Goal: Transaction & Acquisition: Purchase product/service

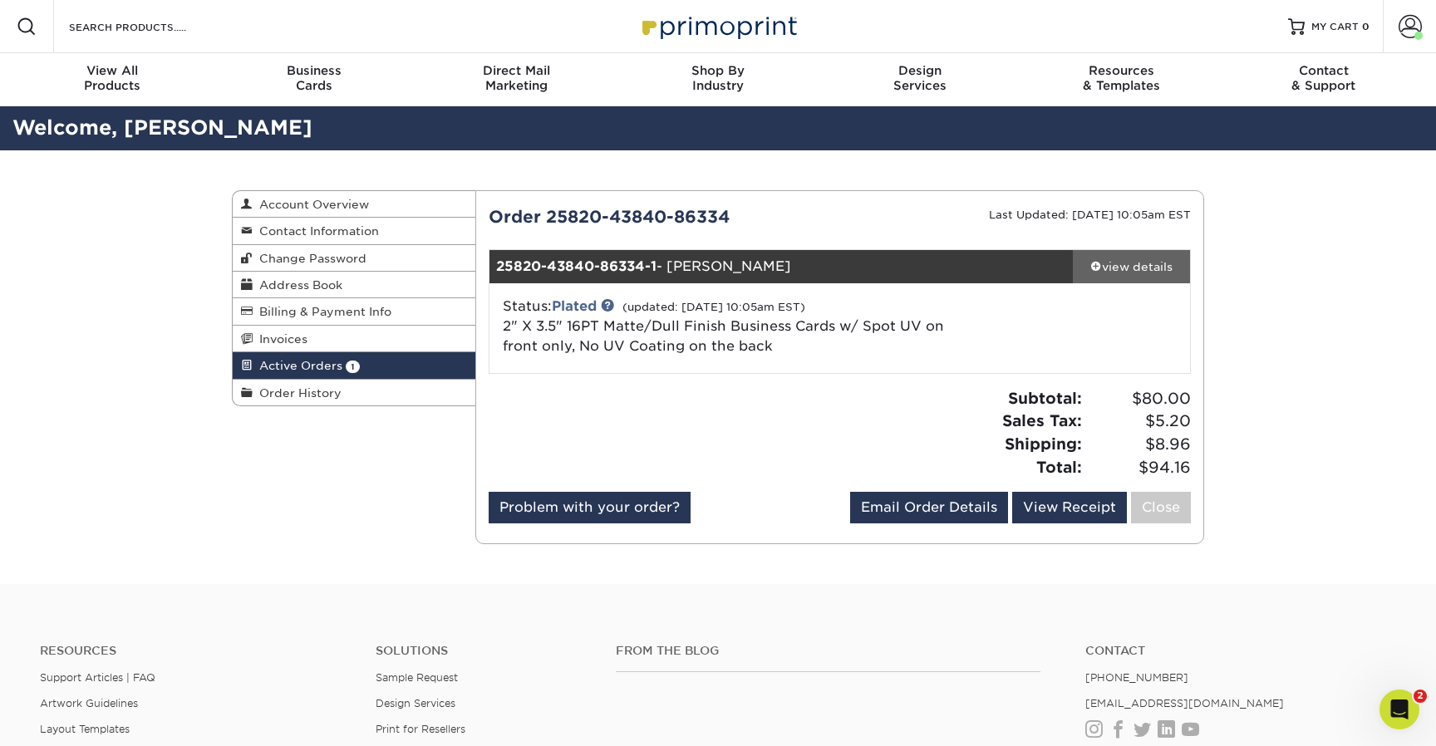
click at [1140, 265] on div "view details" at bounding box center [1131, 266] width 117 height 17
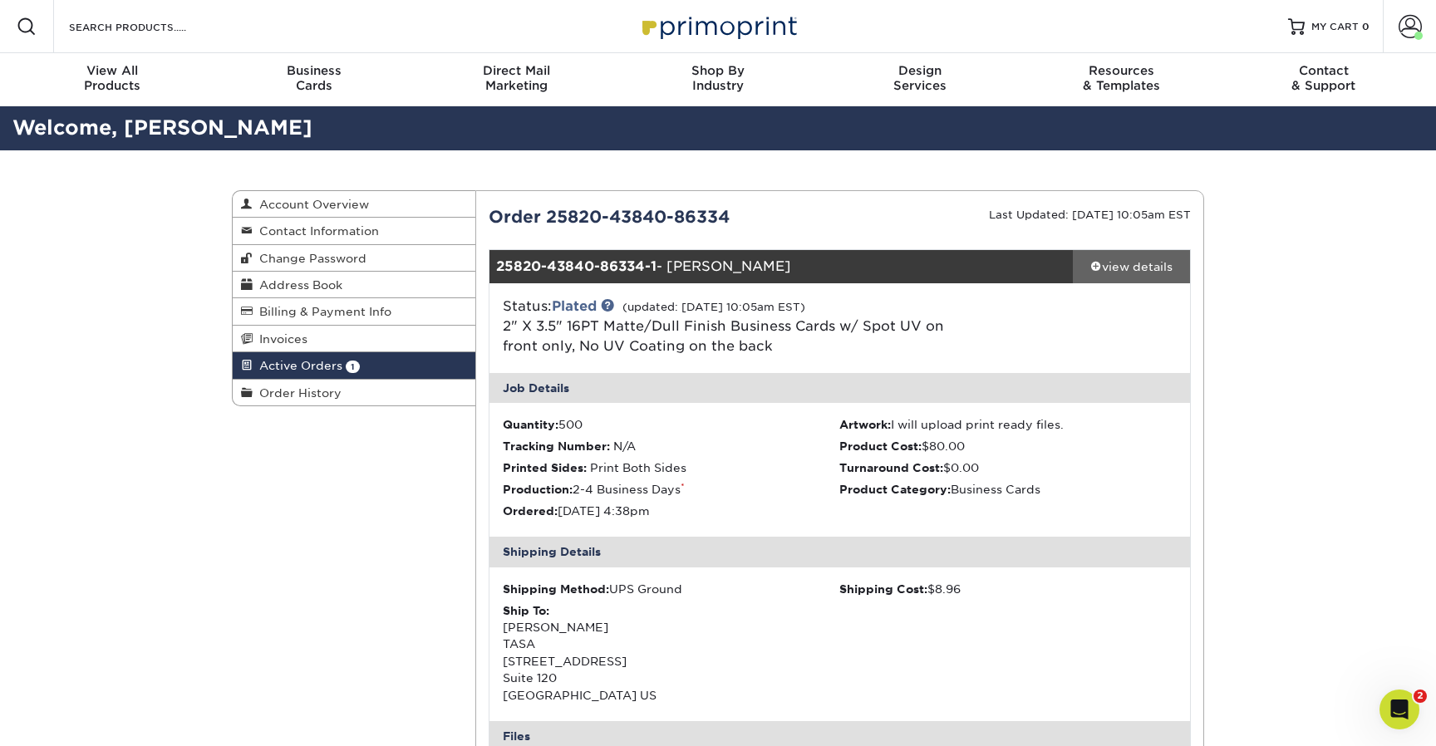
click at [1140, 265] on div "view details" at bounding box center [1131, 266] width 117 height 17
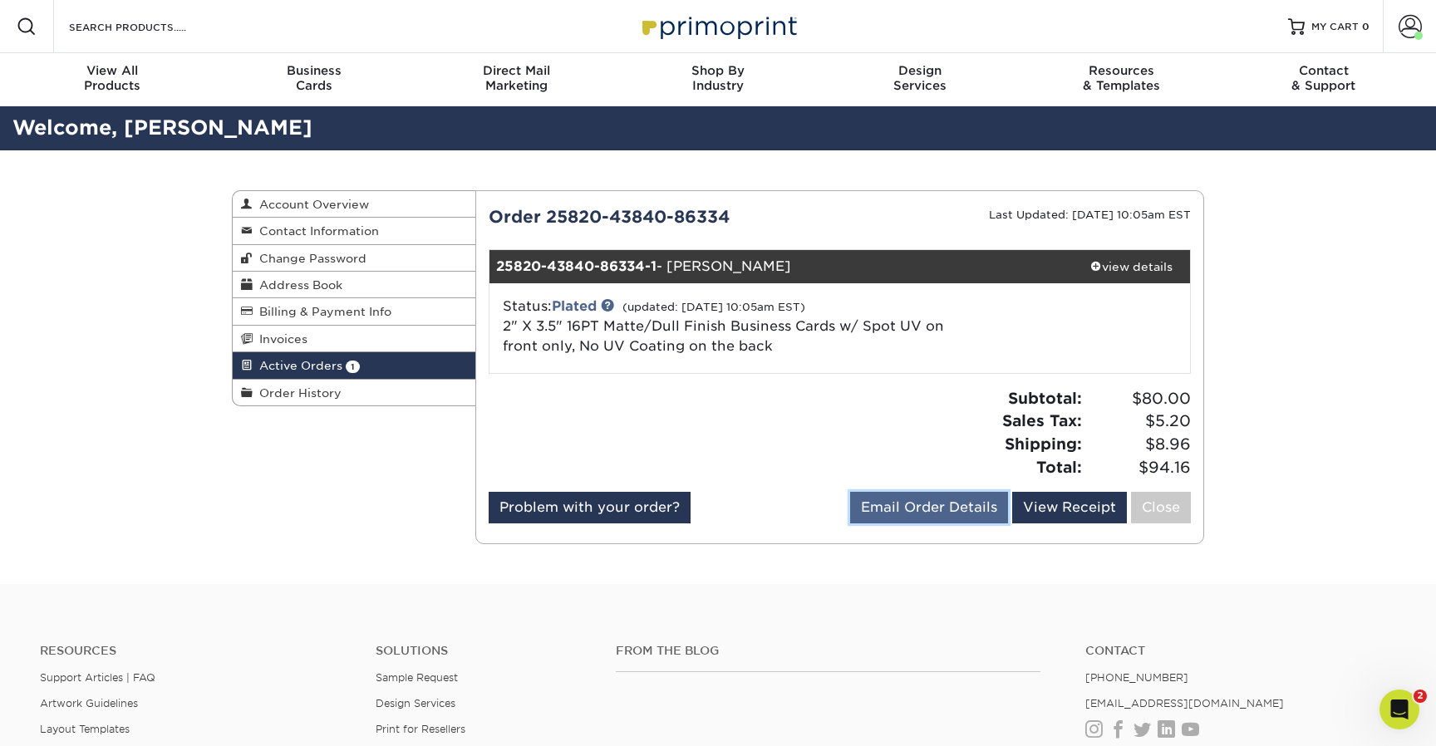
click at [902, 508] on link "Email Order Details" at bounding box center [929, 508] width 158 height 32
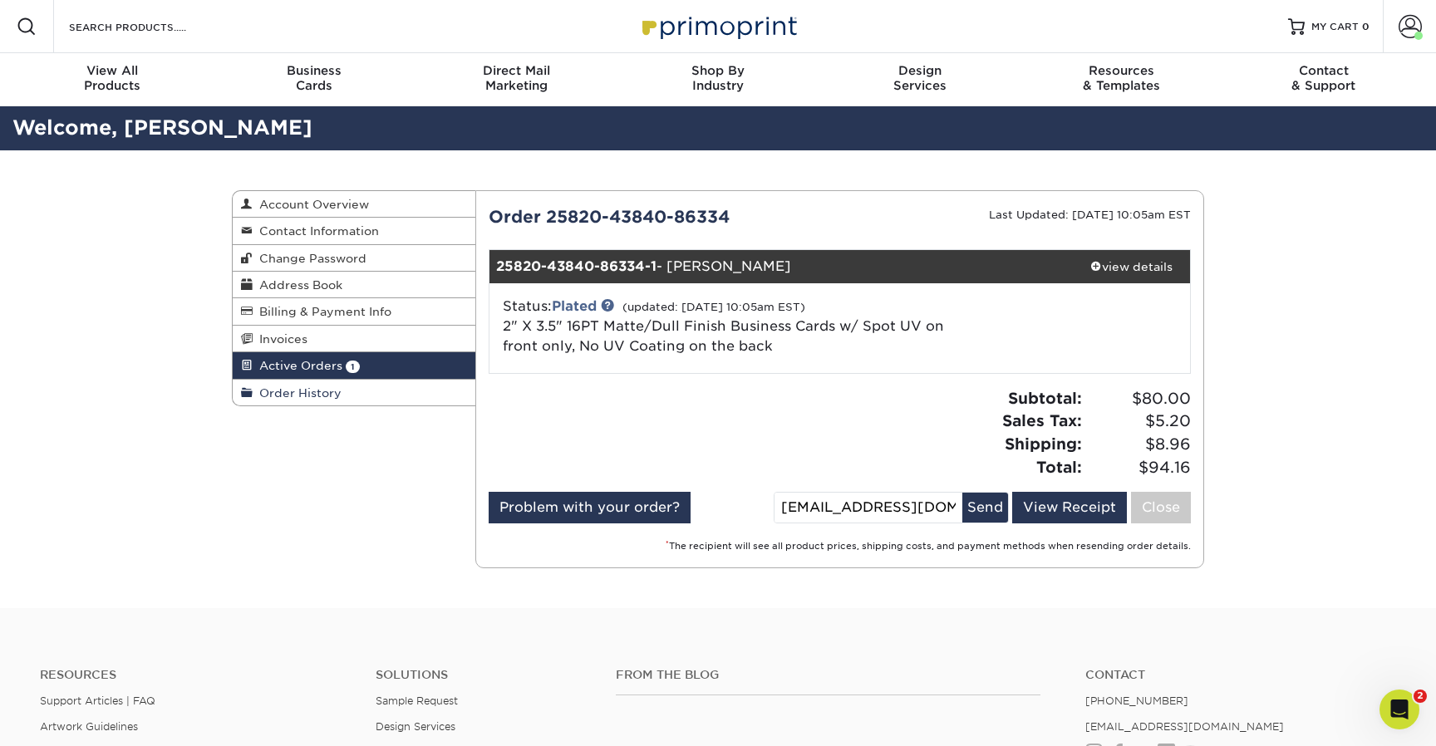
click at [303, 392] on span "Order History" at bounding box center [297, 392] width 89 height 13
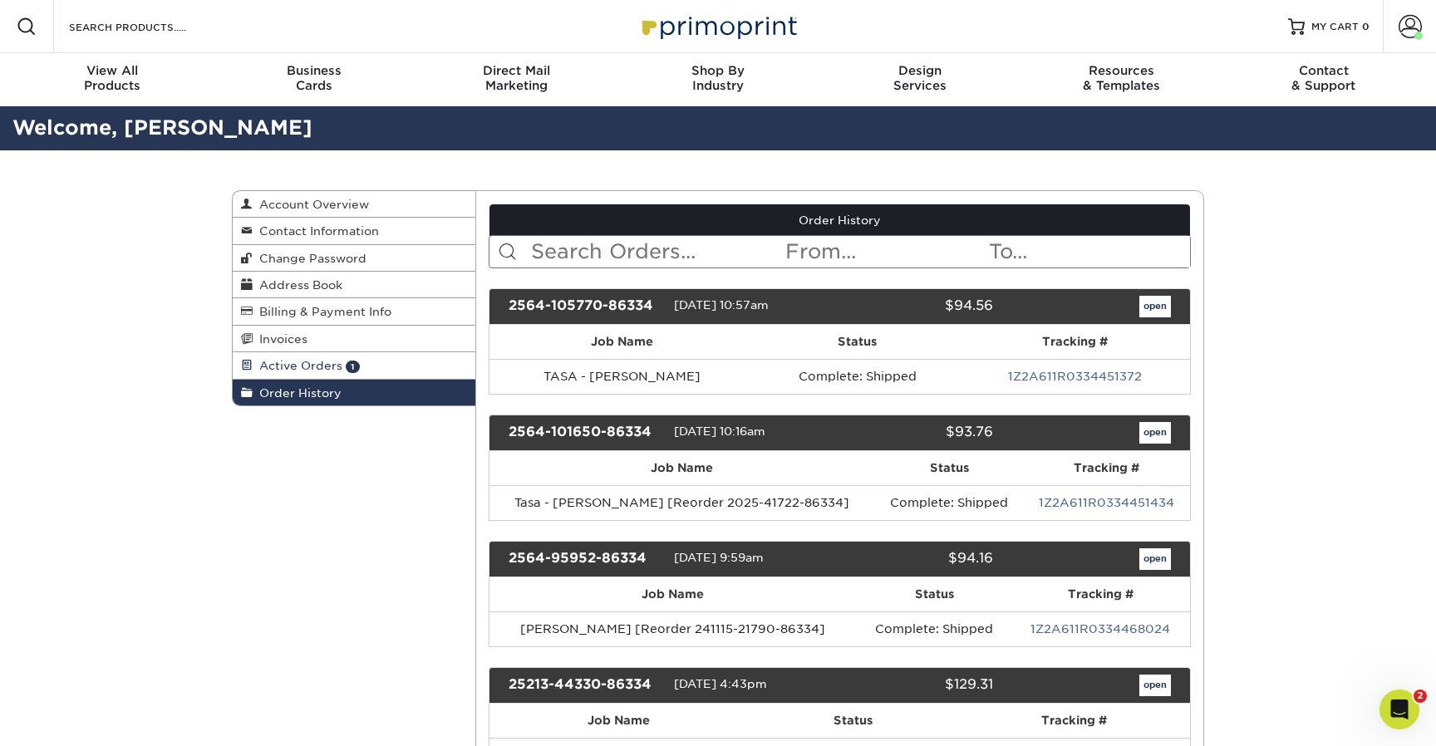
click at [289, 364] on span "Active Orders" at bounding box center [298, 365] width 90 height 13
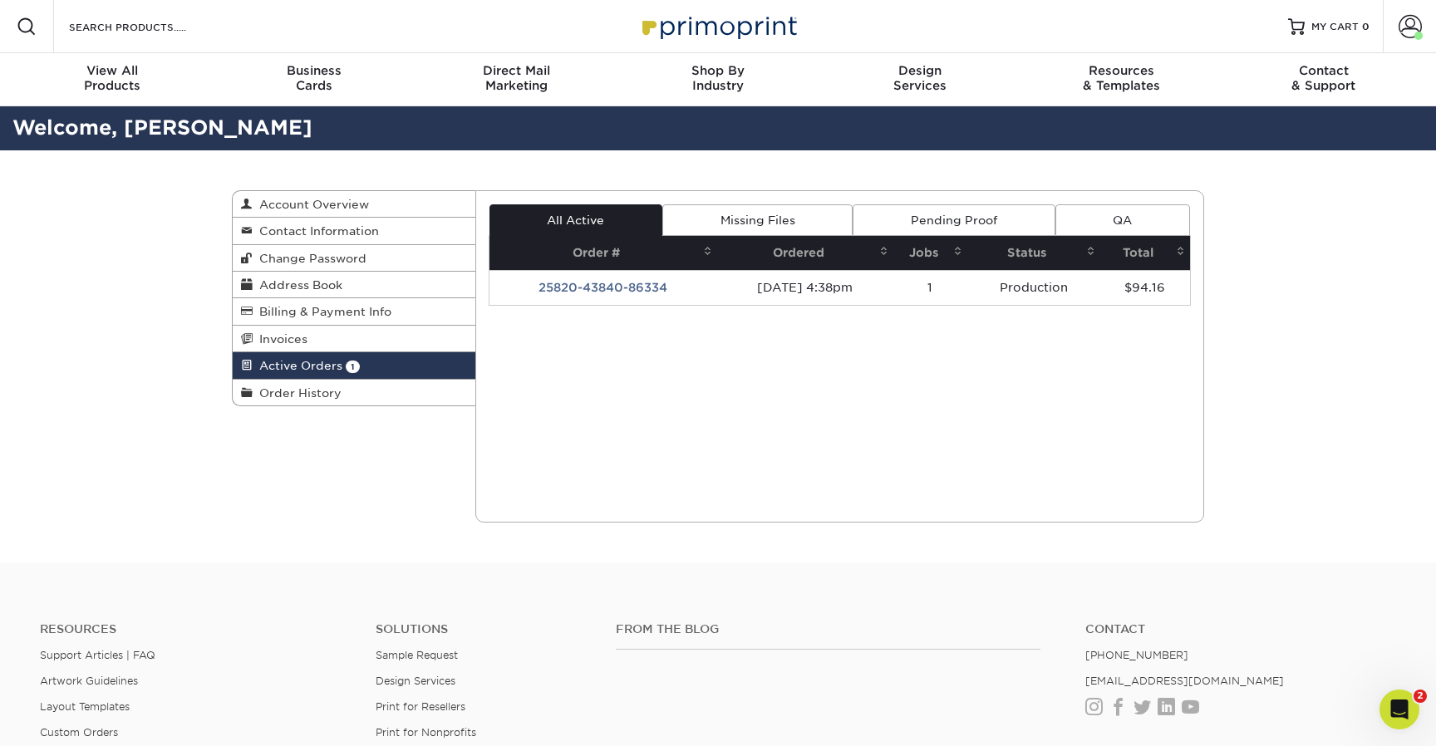
drag, startPoint x: 752, startPoint y: 234, endPoint x: 919, endPoint y: 219, distance: 167.7
click at [752, 234] on link "Missing Files" at bounding box center [757, 220] width 190 height 32
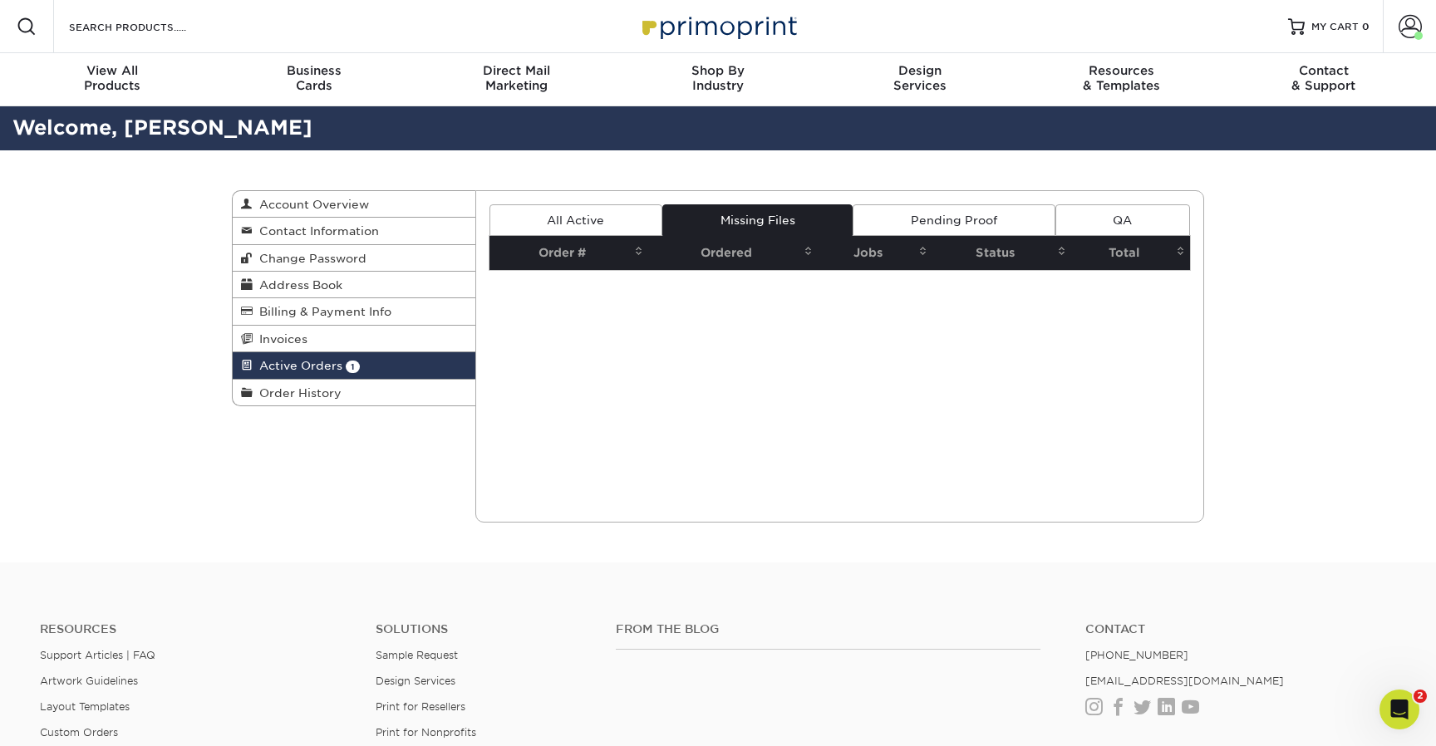
click at [957, 215] on link "Pending Proof" at bounding box center [954, 220] width 202 height 32
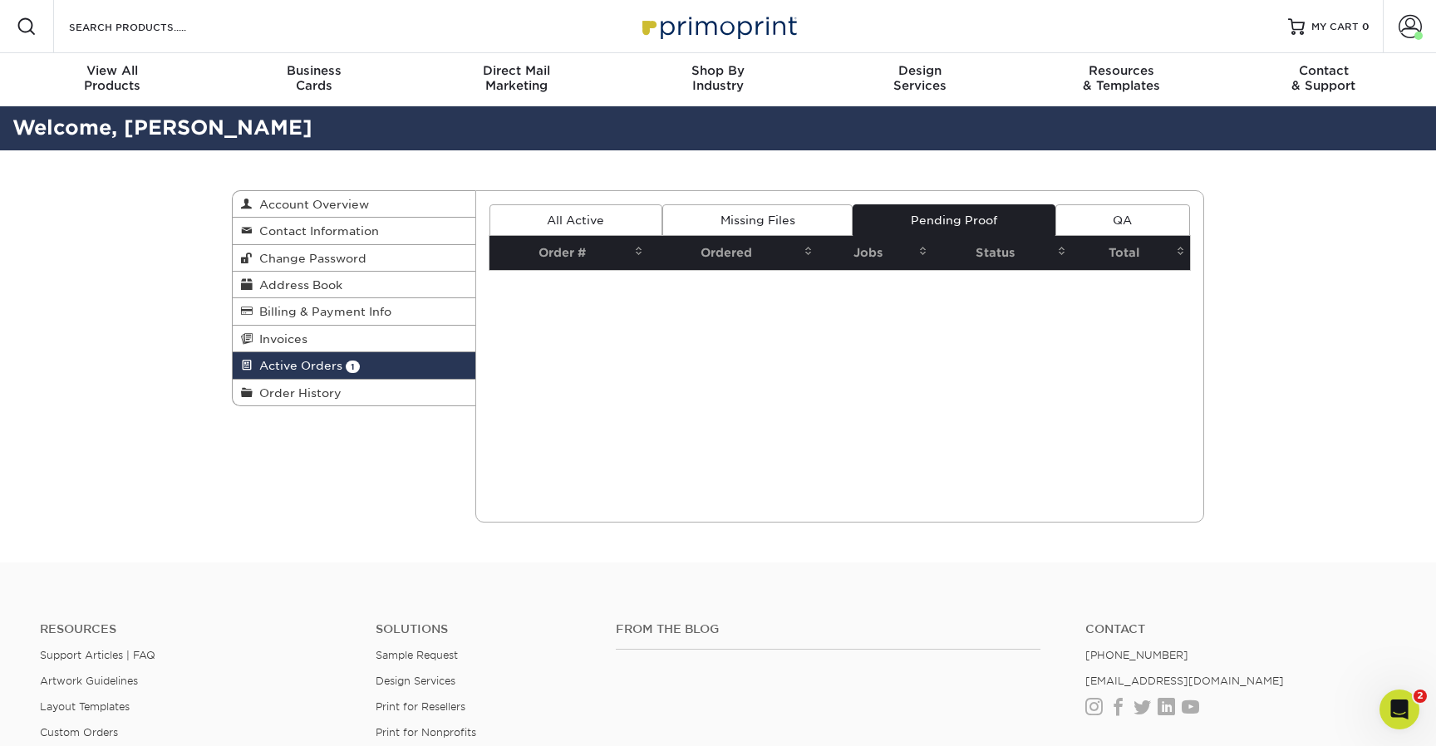
click at [1124, 218] on link "QA" at bounding box center [1122, 220] width 135 height 32
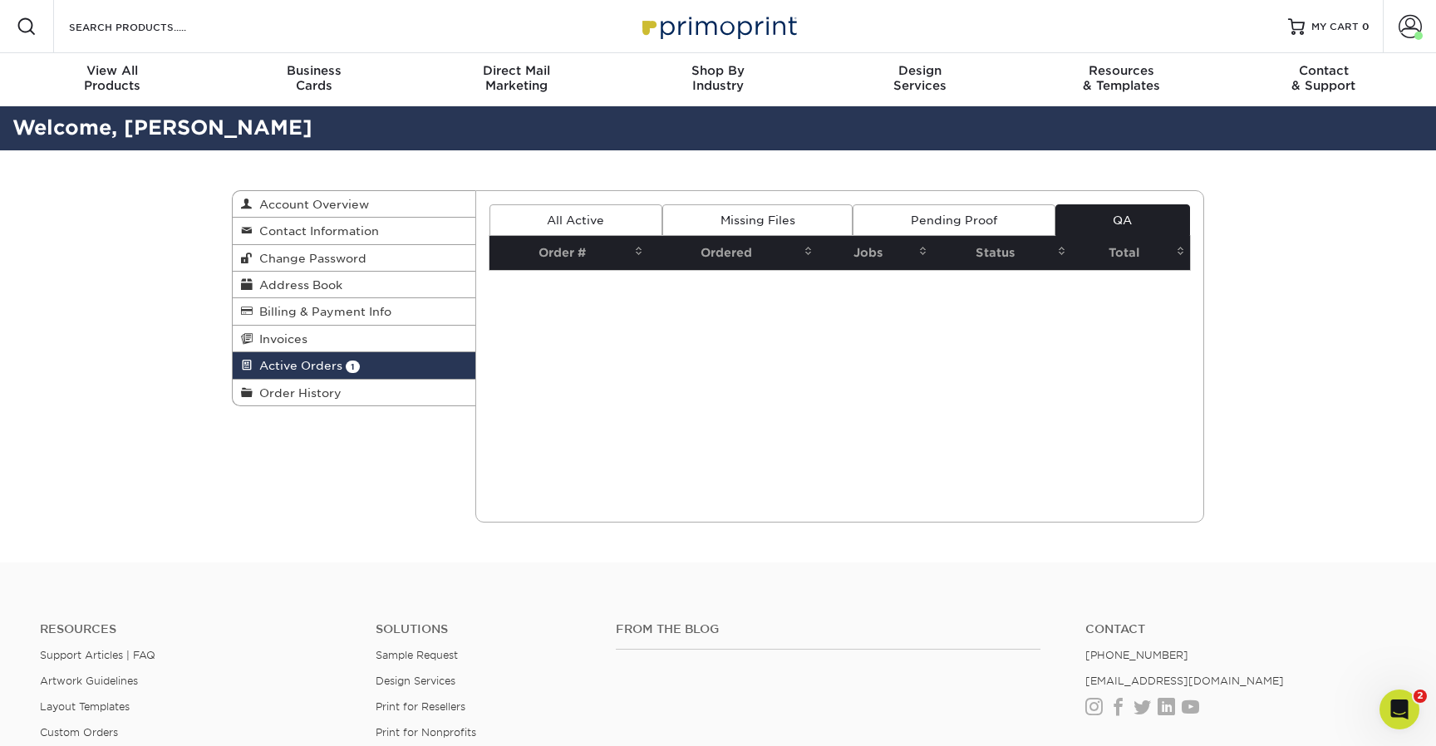
click at [598, 222] on link "All Active" at bounding box center [575, 220] width 173 height 32
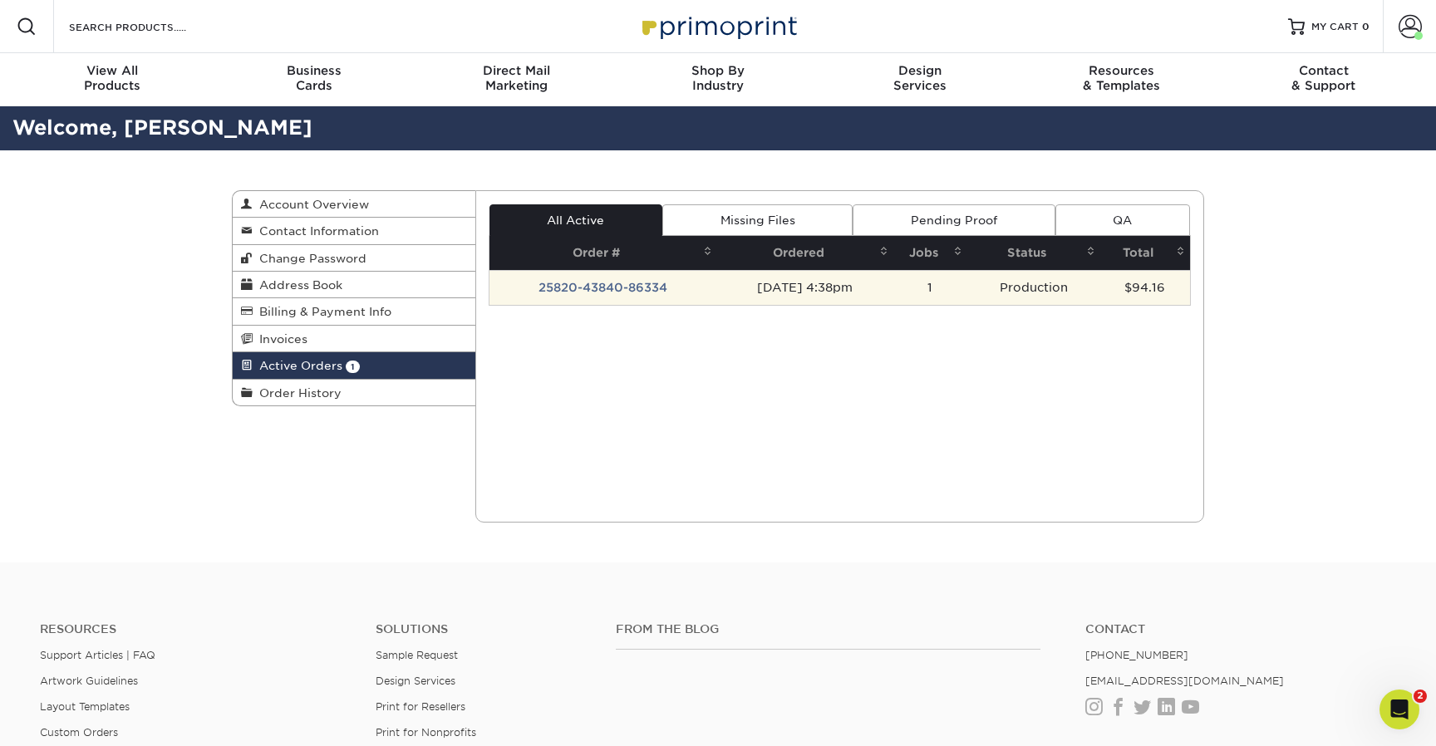
click at [585, 288] on td "25820-43840-86334" at bounding box center [603, 287] width 228 height 35
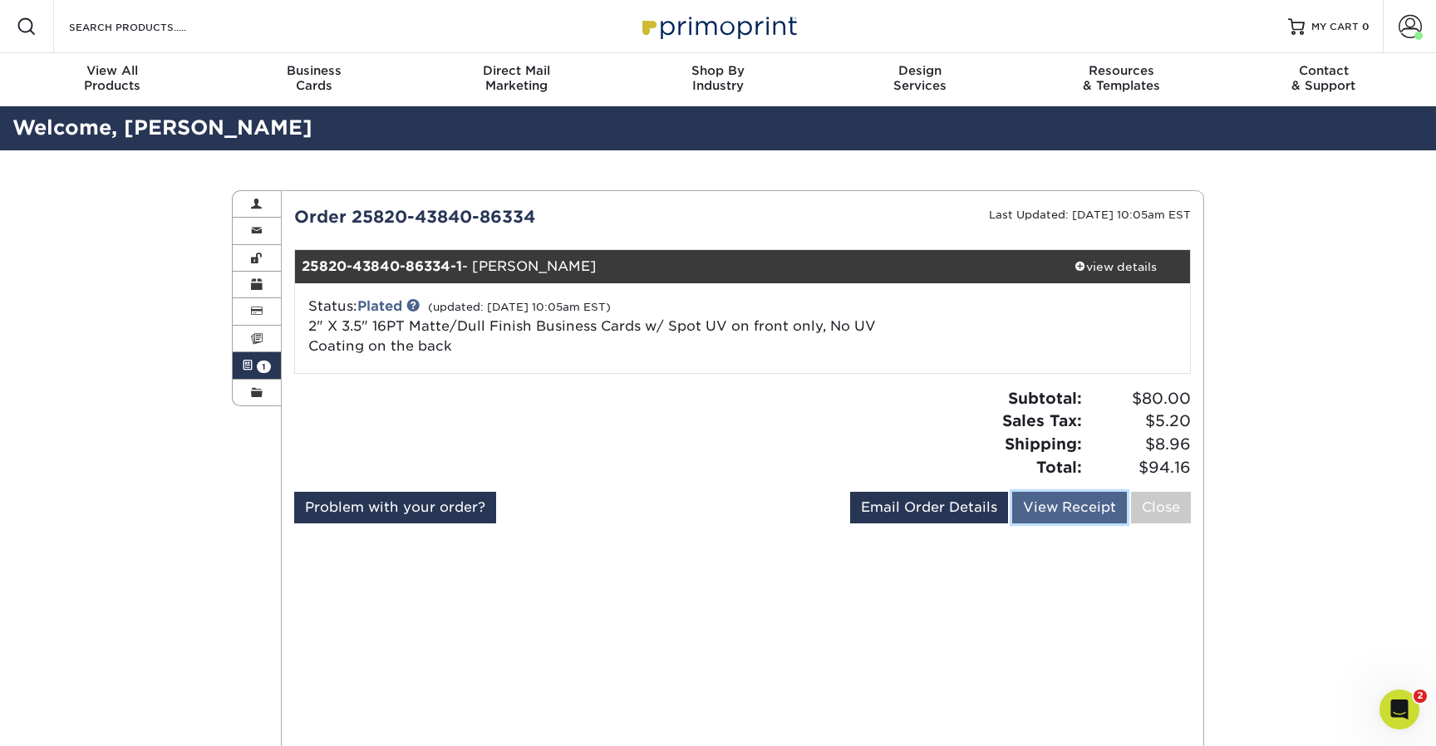
click at [1054, 510] on link "View Receipt" at bounding box center [1069, 508] width 115 height 32
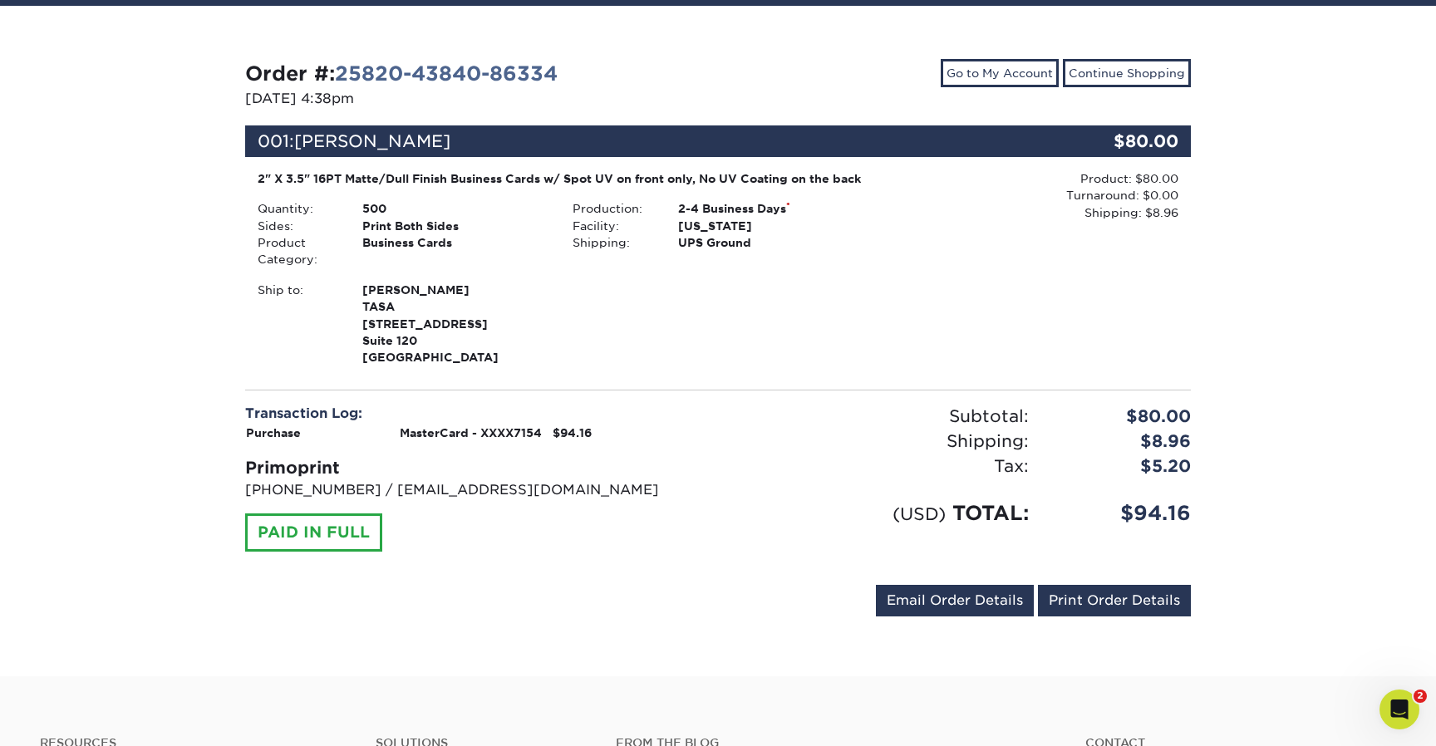
scroll to position [152, 0]
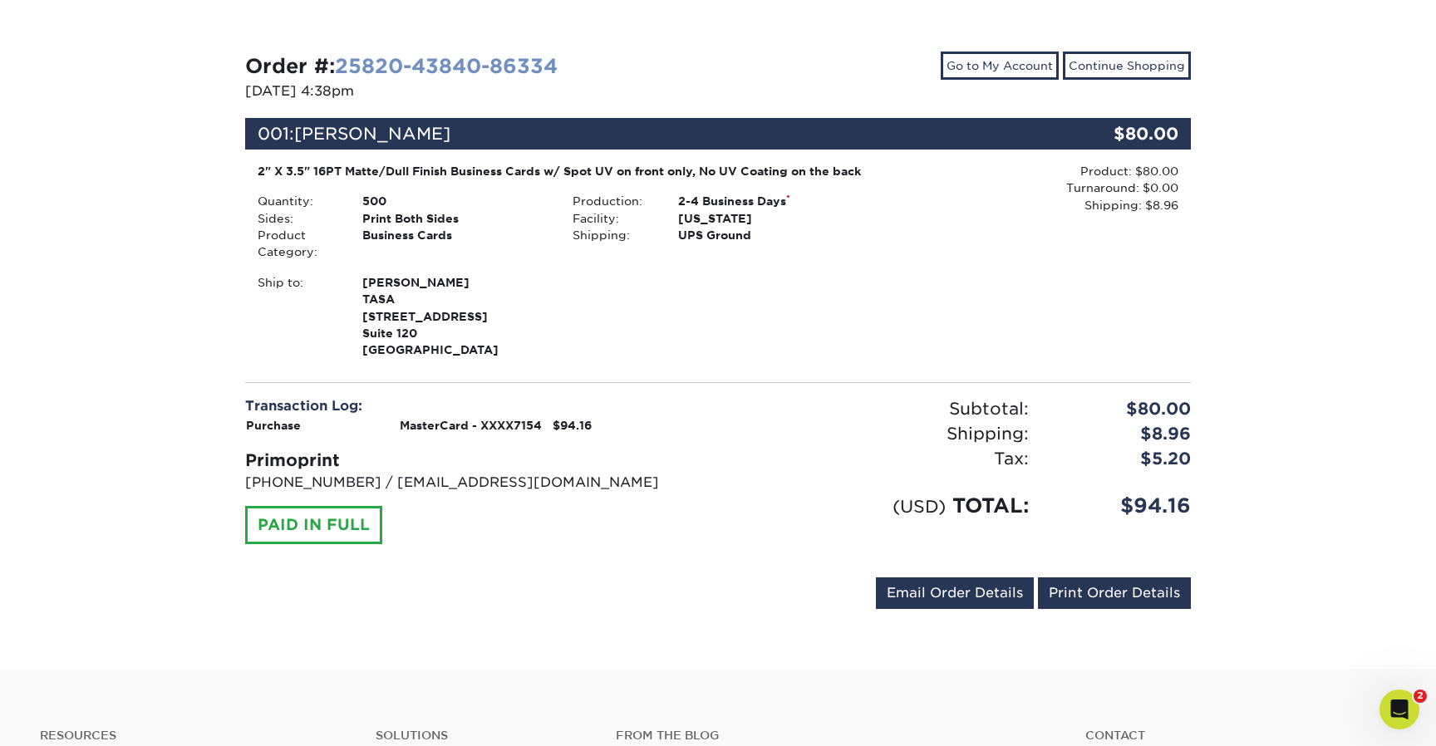
click at [502, 66] on link "25820-43840-86334" at bounding box center [446, 66] width 223 height 24
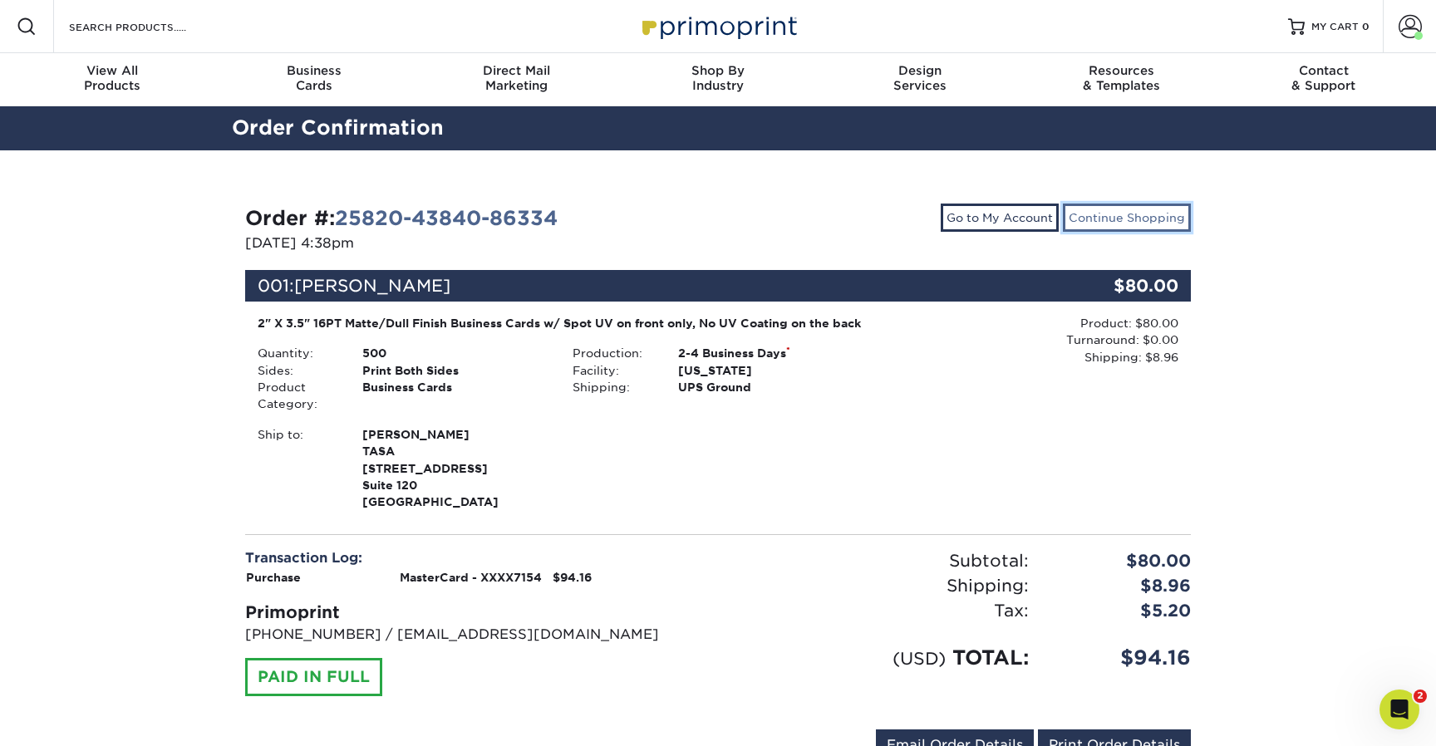
click at [1147, 217] on link "Continue Shopping" at bounding box center [1127, 218] width 128 height 28
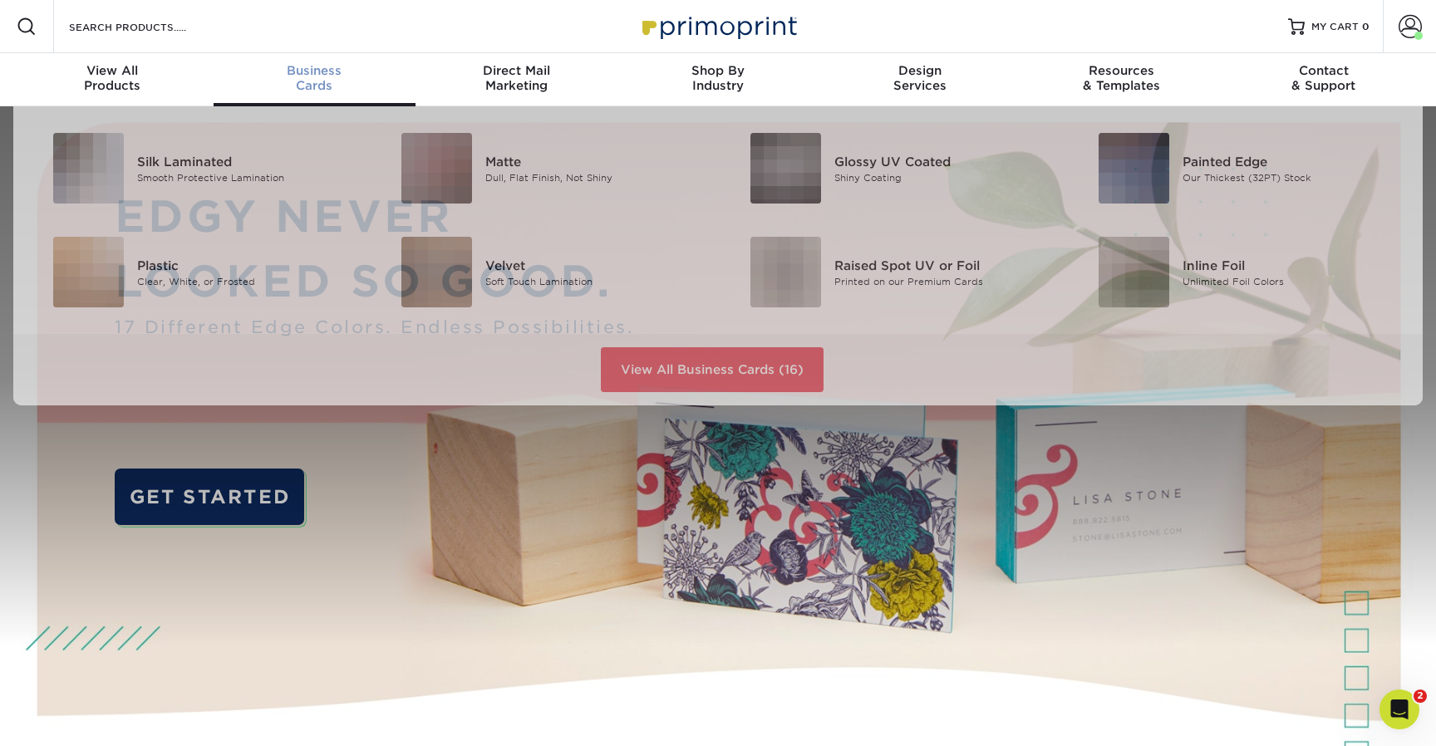
click at [321, 79] on div "Business Cards" at bounding box center [315, 78] width 202 height 30
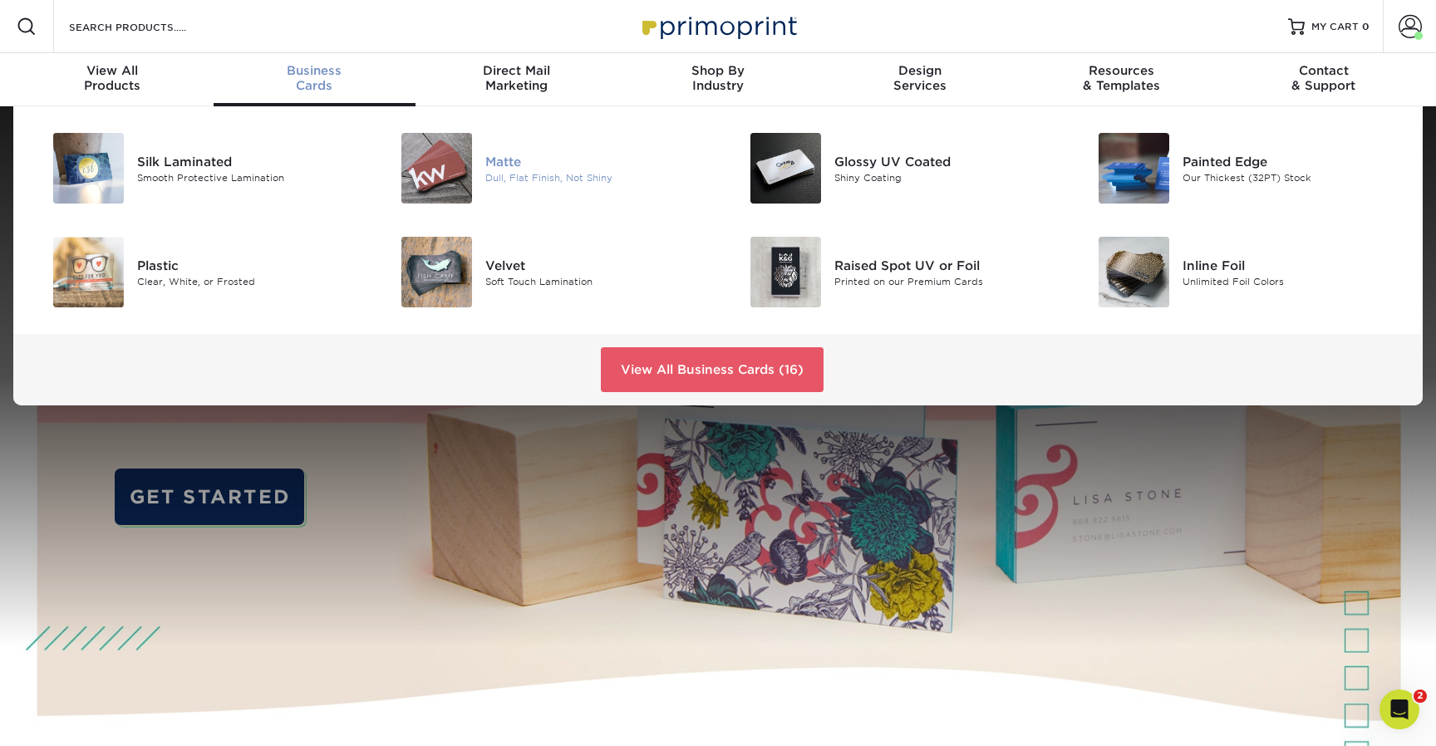
click at [470, 146] on img at bounding box center [436, 168] width 71 height 71
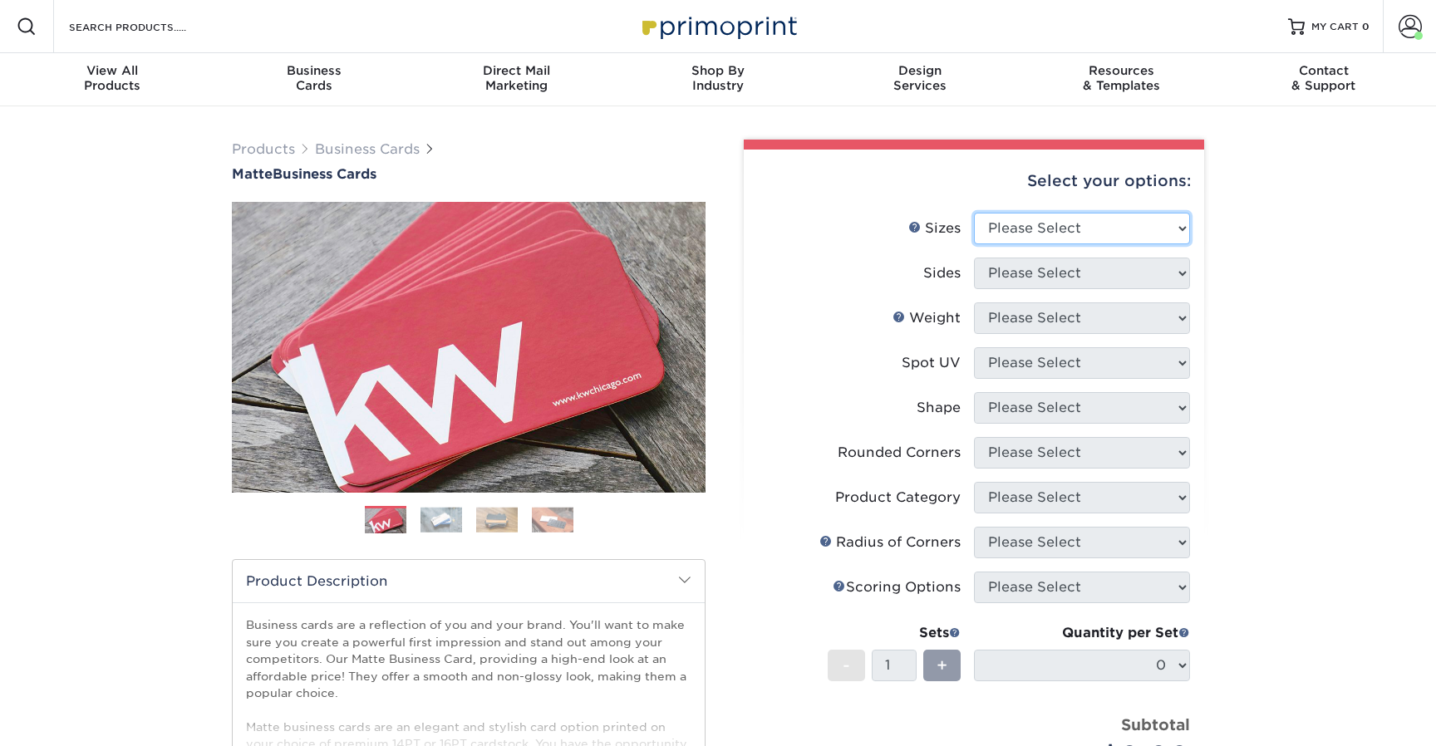
click at [1079, 221] on select "Please Select 1.5" x 3.5" - Mini 1.75" x 3.5" - Mini 2" x 2" - Square 2" x 3" -…" at bounding box center [1082, 229] width 216 height 32
select select "2.00x3.50"
click at [974, 213] on select "Please Select 1.5" x 3.5" - Mini 1.75" x 3.5" - Mini 2" x 2" - Square 2" x 3" -…" at bounding box center [1082, 229] width 216 height 32
click at [1029, 276] on select "Please Select Print Both Sides Print Front Only" at bounding box center [1082, 274] width 216 height 32
select select "13abbda7-1d64-4f25-8bb2-c179b224825d"
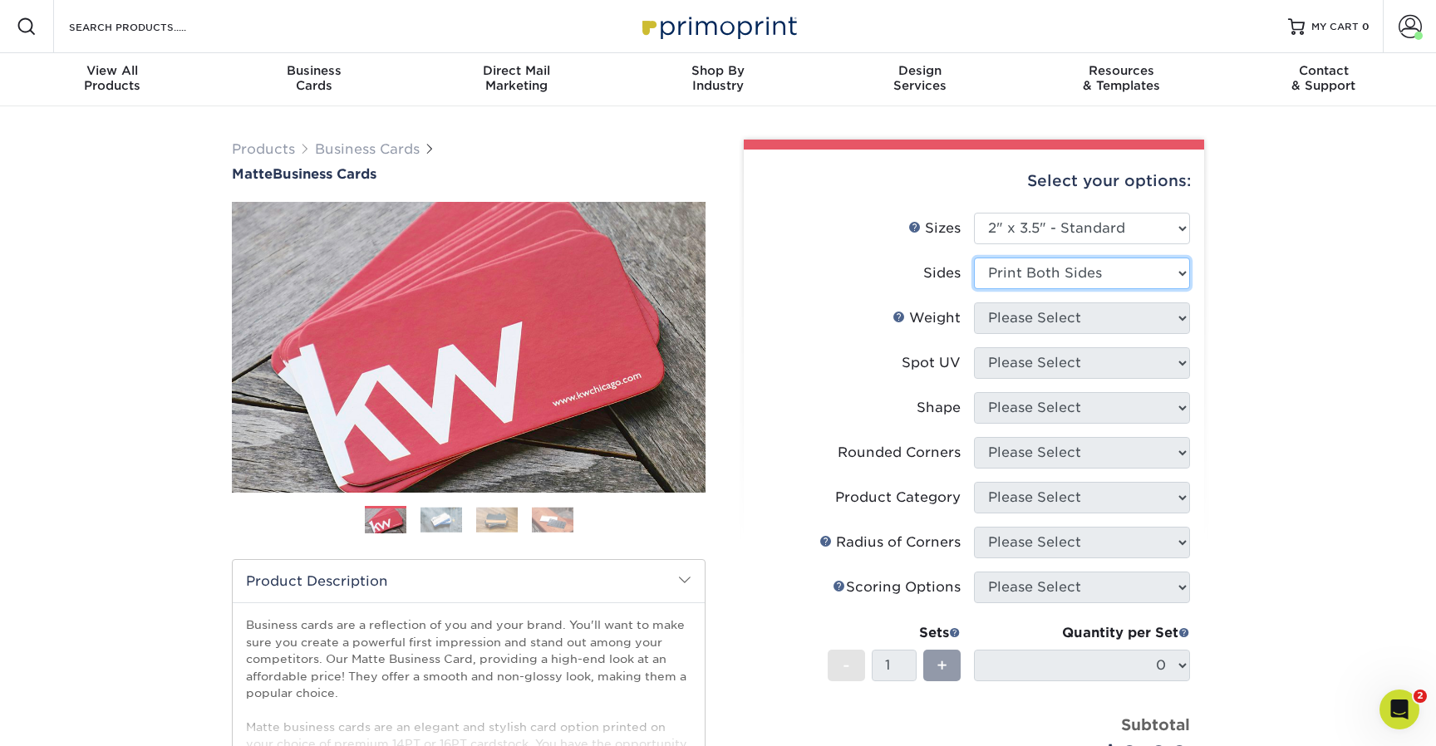
click at [974, 258] on select "Please Select Print Both Sides Print Front Only" at bounding box center [1082, 274] width 216 height 32
click at [1045, 319] on select "Please Select 16PT 14PT" at bounding box center [1082, 319] width 216 height 32
select select "16PT"
click at [974, 303] on select "Please Select 16PT 14PT" at bounding box center [1082, 319] width 216 height 32
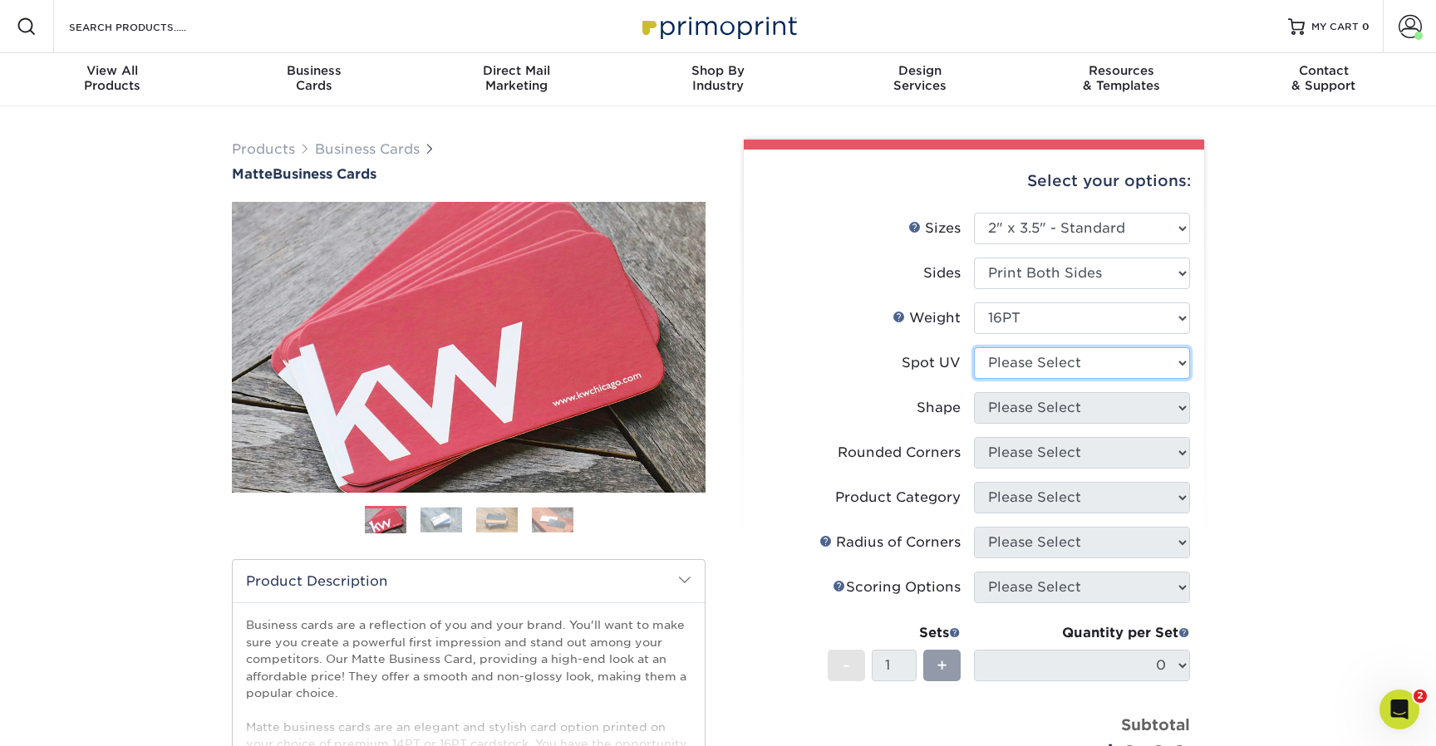
click at [1021, 363] on select "Please Select No Spot UV Front and Back (Both Sides) Front Only Back Only" at bounding box center [1082, 363] width 216 height 32
select select "1"
click at [974, 347] on select "Please Select No Spot UV Front and Back (Both Sides) Front Only Back Only" at bounding box center [1082, 363] width 216 height 32
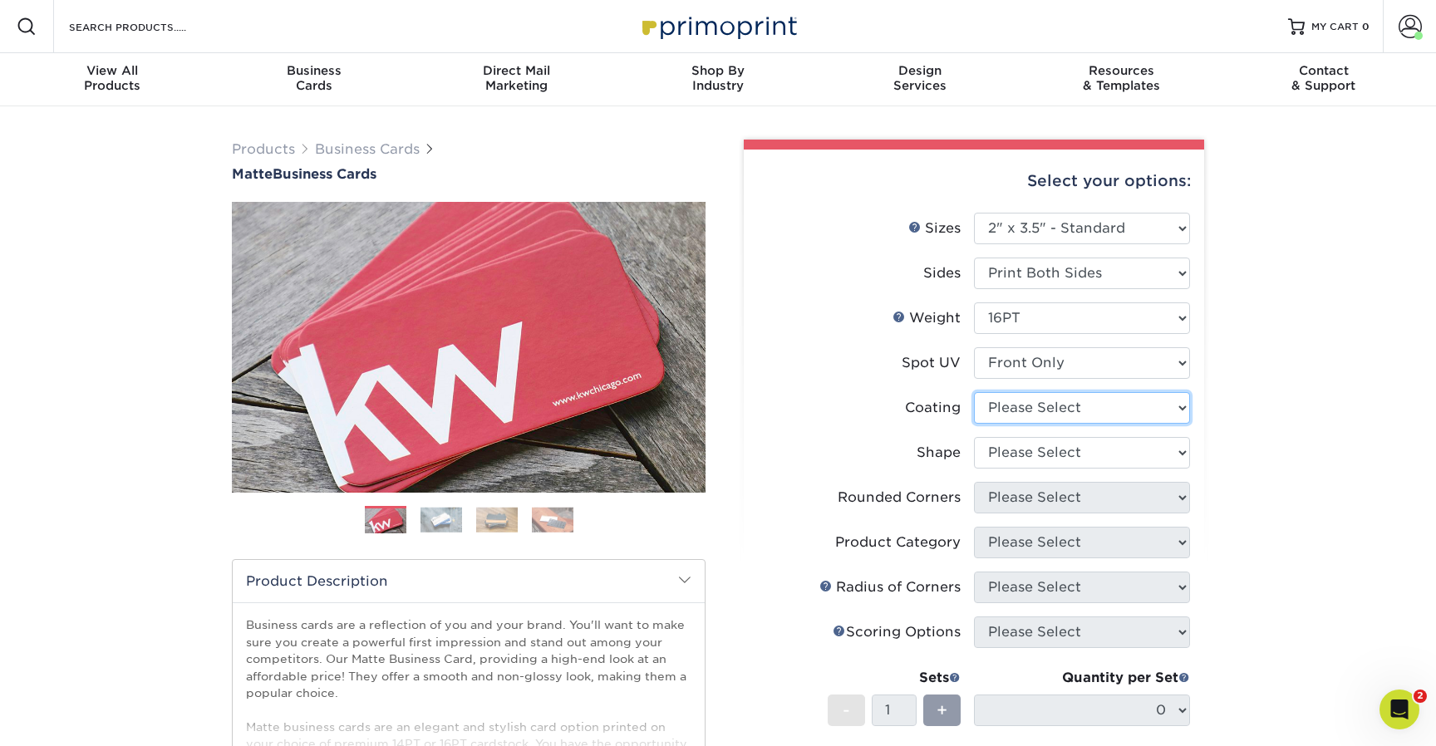
click at [1015, 411] on select at bounding box center [1082, 408] width 216 height 32
select select "121bb7b5-3b4d-429f-bd8d-bbf80e953313"
click at [974, 392] on select at bounding box center [1082, 408] width 216 height 32
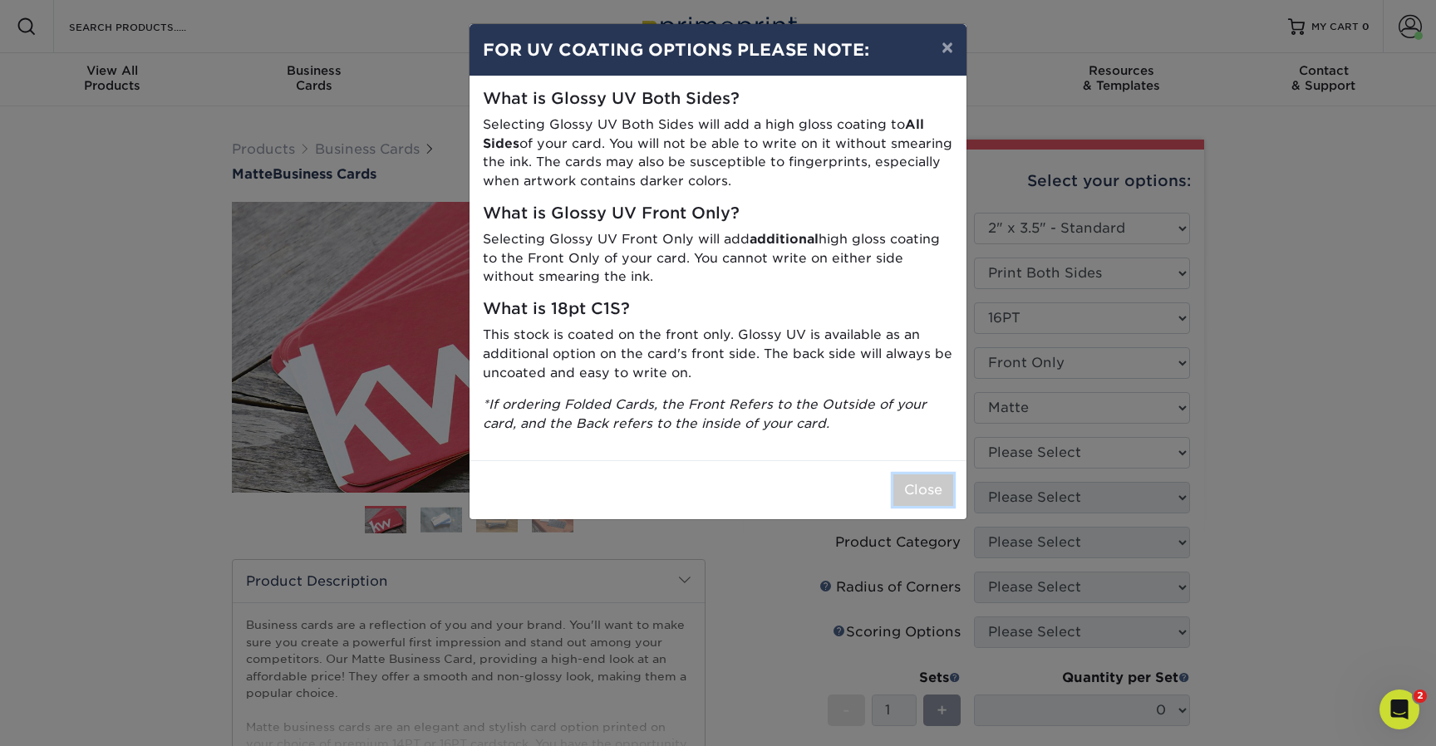
click at [942, 489] on button "Close" at bounding box center [923, 491] width 60 height 32
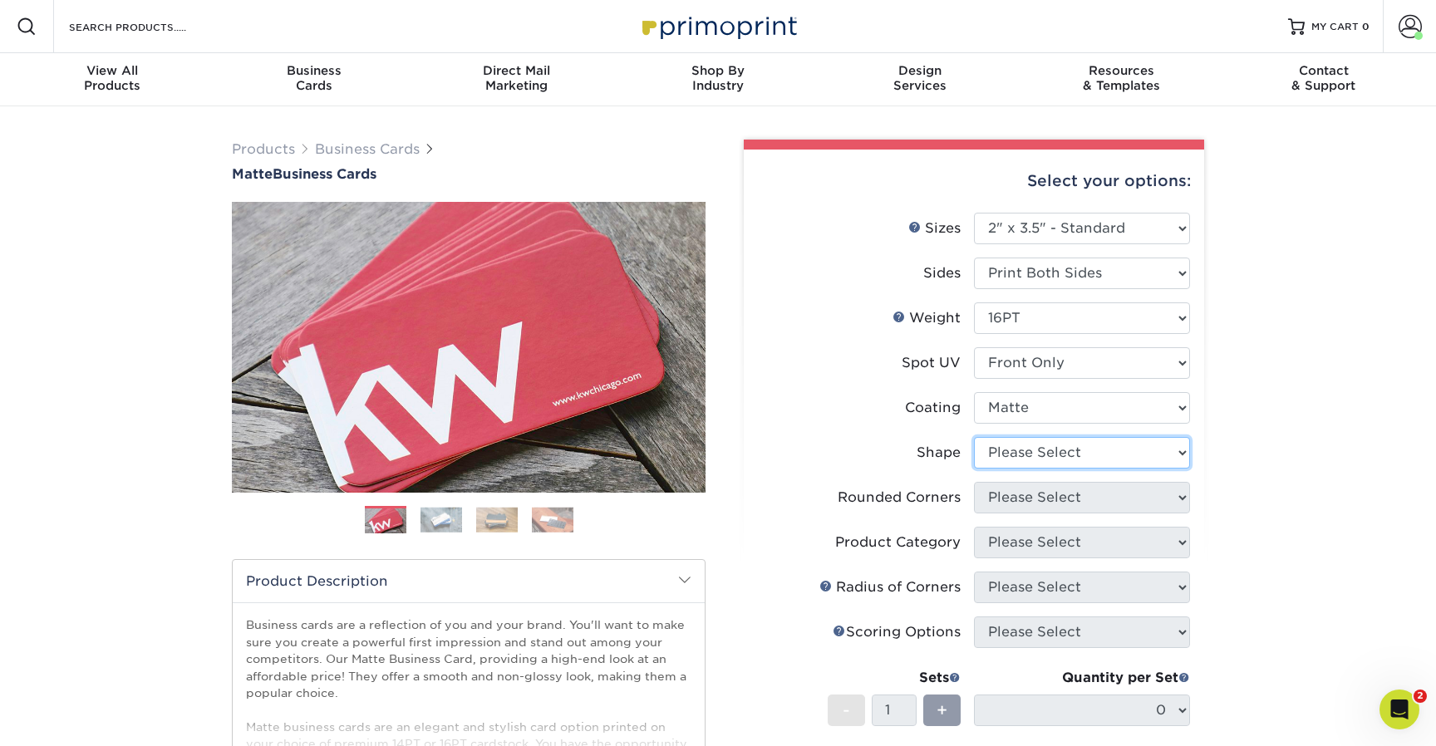
click at [1024, 442] on select "Please Select Standard" at bounding box center [1082, 453] width 216 height 32
select select "standard"
click at [974, 437] on select "Please Select Standard" at bounding box center [1082, 453] width 216 height 32
click at [1037, 495] on select "Please Select Yes - Round 2 Corners Yes - Round 4 Corners No" at bounding box center [1082, 498] width 216 height 32
select select "0"
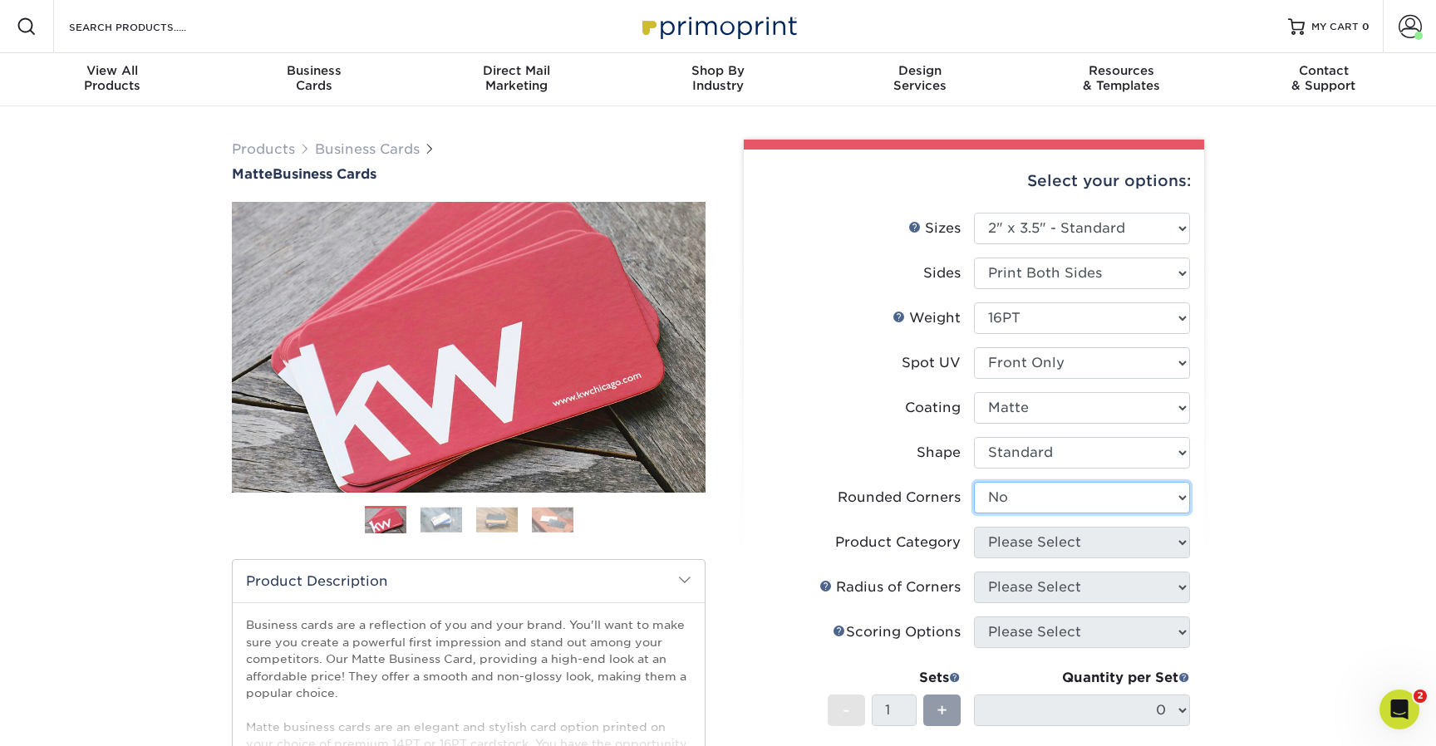
click at [974, 482] on select "Please Select Yes - Round 2 Corners Yes - Round 4 Corners No" at bounding box center [1082, 498] width 216 height 32
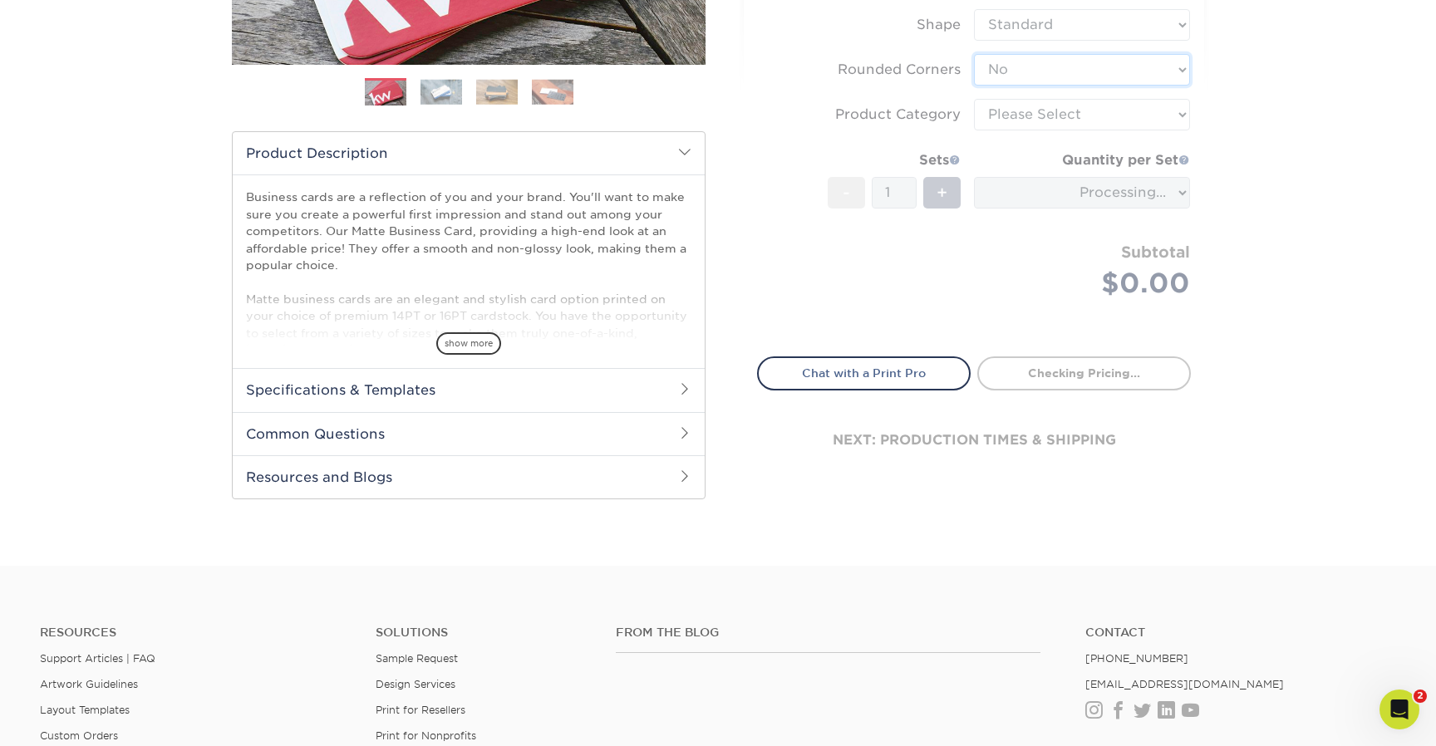
scroll to position [465, 0]
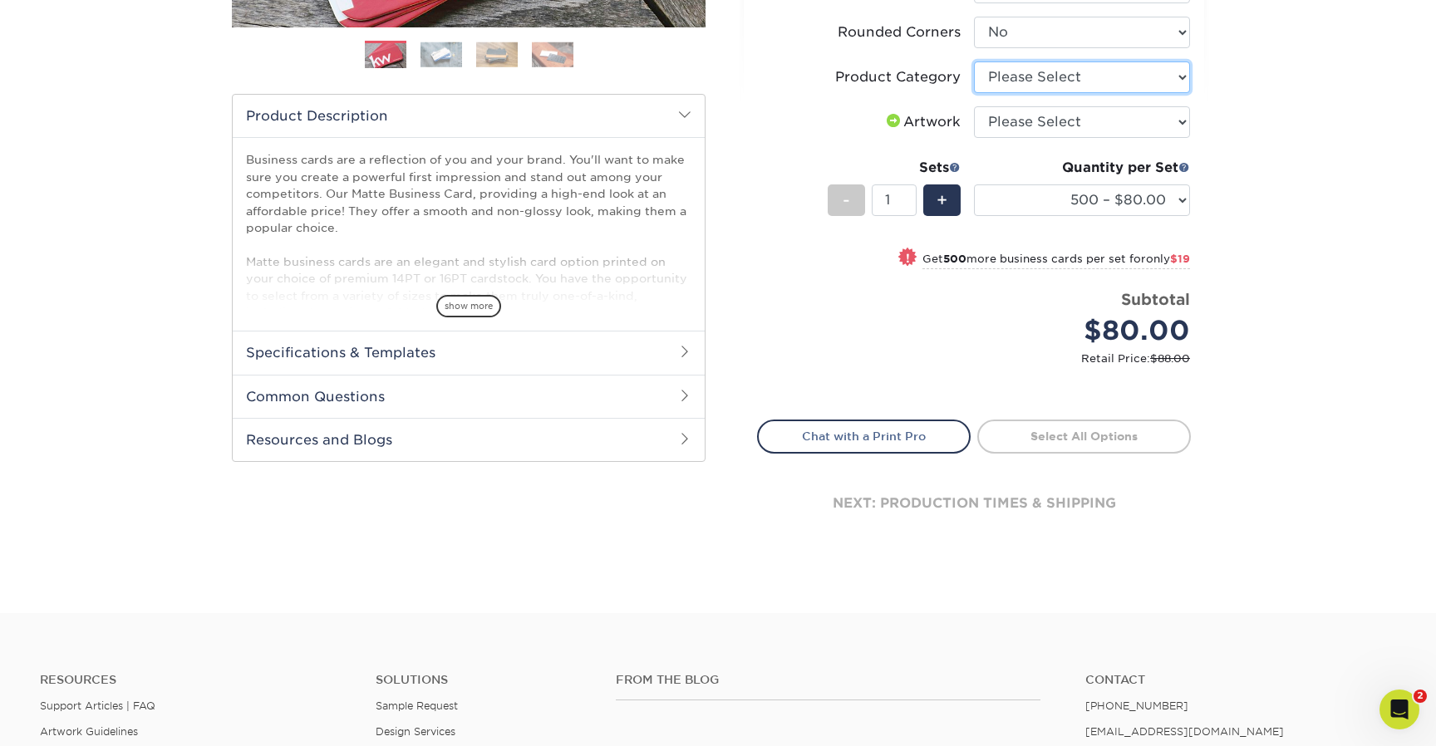
click at [1029, 83] on select "Please Select Business Cards" at bounding box center [1082, 77] width 216 height 32
select select "3b5148f1-0588-4f88-a218-97bcfdce65c1"
click at [974, 61] on select "Please Select Business Cards" at bounding box center [1082, 77] width 216 height 32
click at [1031, 125] on select "Please Select I will upload files I need a design - $100" at bounding box center [1082, 122] width 216 height 32
select select "upload"
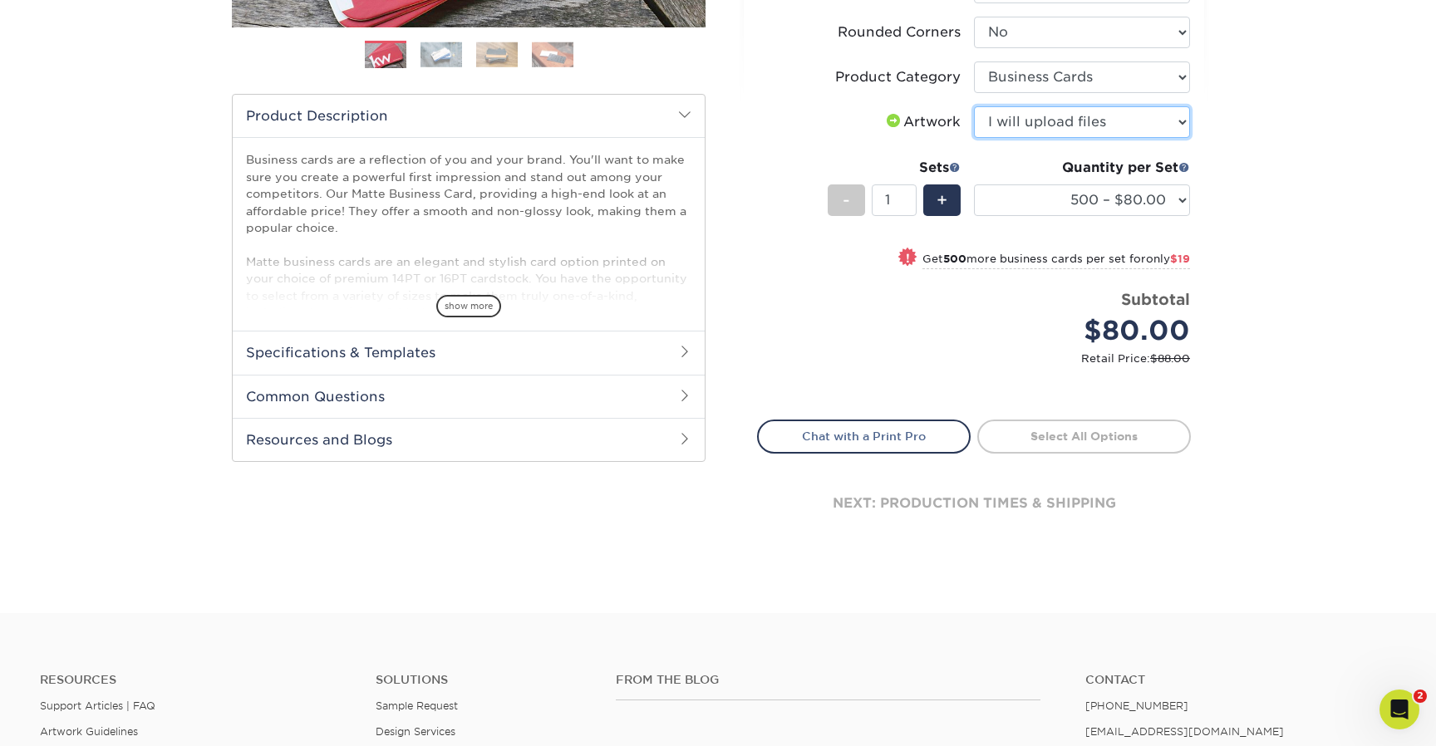
click at [974, 106] on select "Please Select I will upload files I need a design - $100" at bounding box center [1082, 122] width 216 height 32
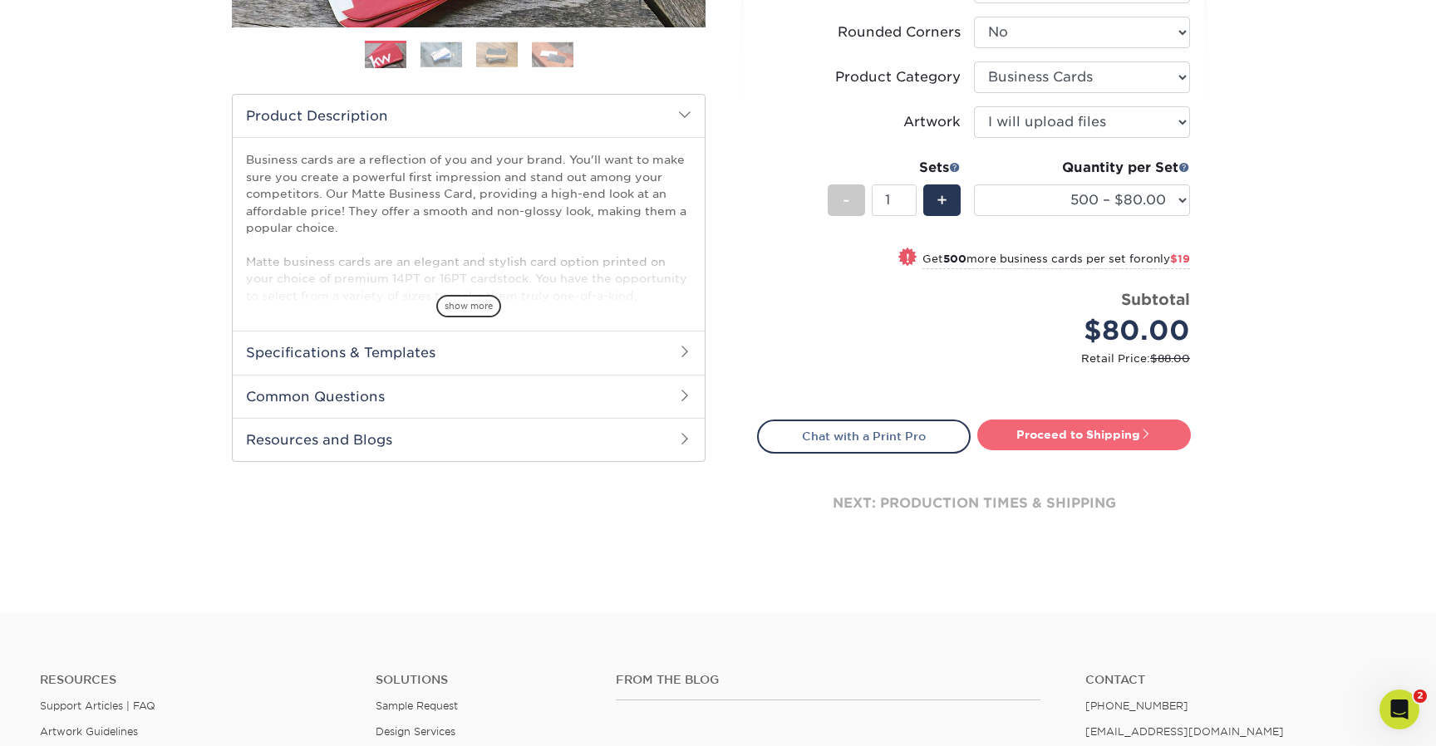
click at [1114, 441] on link "Proceed to Shipping" at bounding box center [1084, 435] width 214 height 30
type input "Set 1"
select select "4dc6cca5-ac1c-4fbc-b82e-08d4f0b15061"
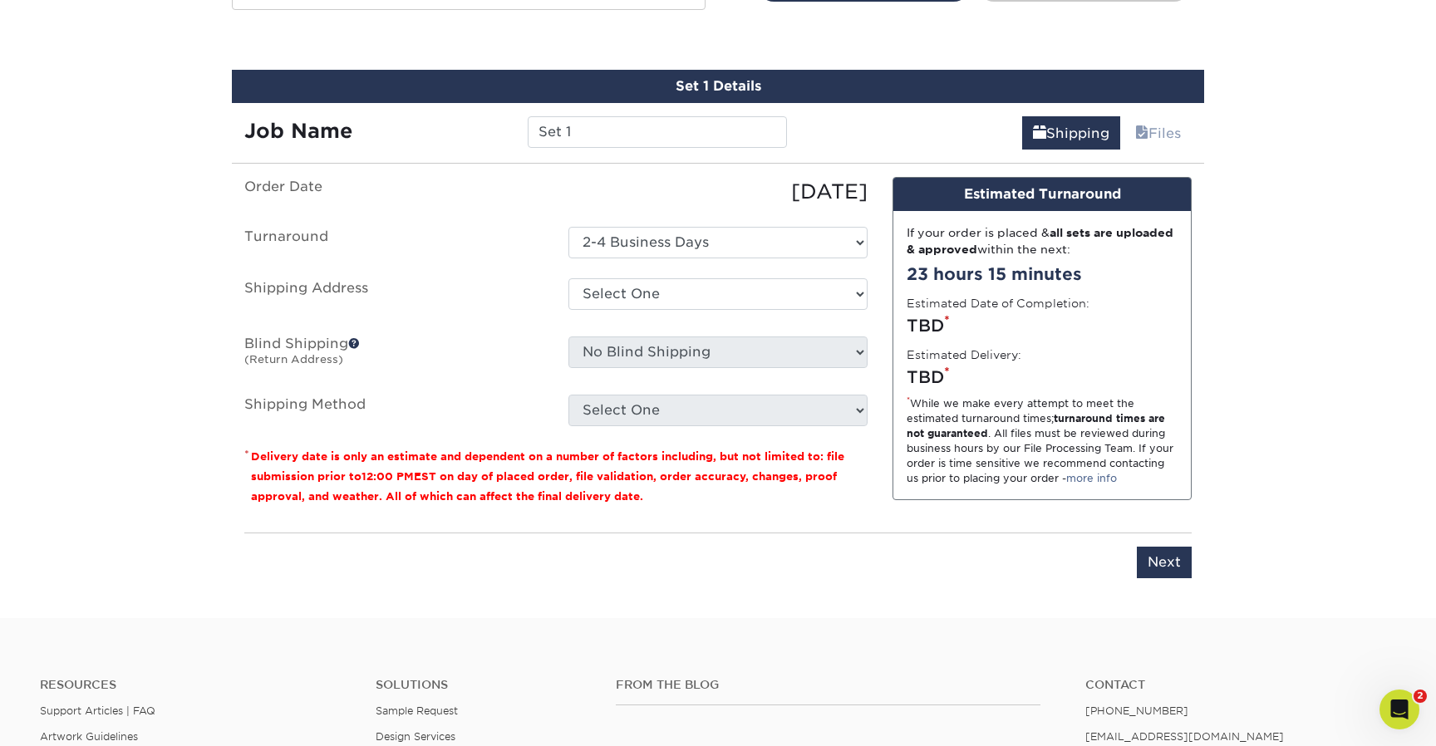
scroll to position [930, 0]
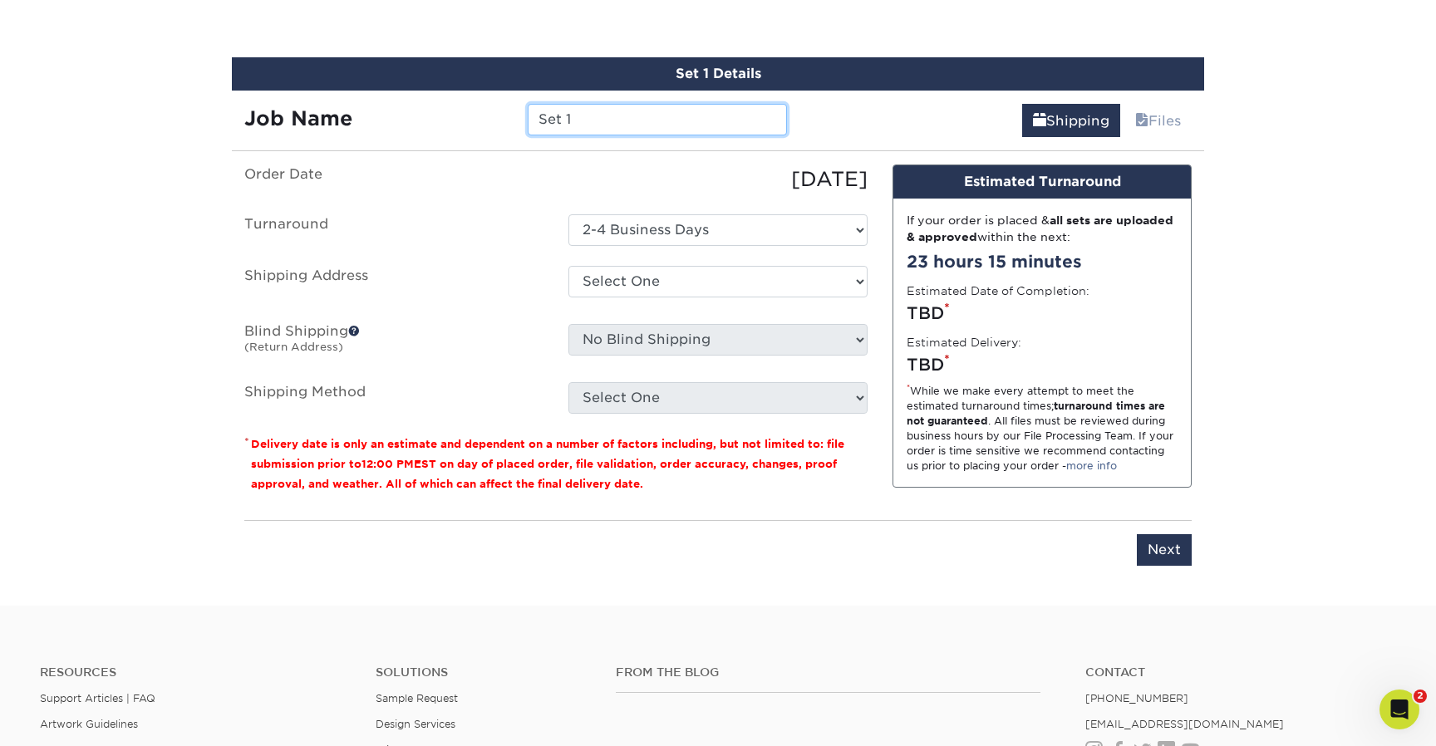
click at [617, 118] on input "Set 1" at bounding box center [657, 120] width 258 height 32
type input "Peter Masi - TASA"
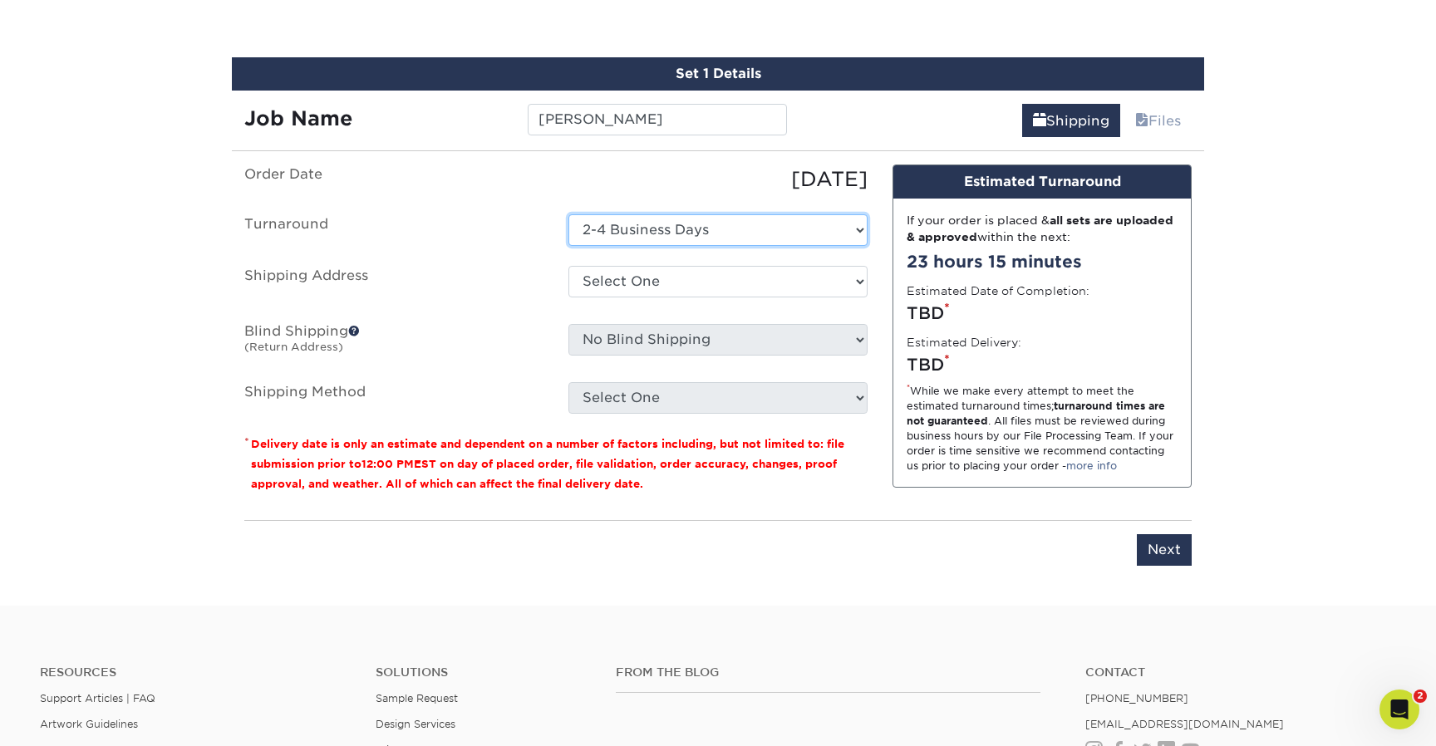
click at [669, 229] on select "Select One 2-4 Business Days" at bounding box center [717, 230] width 299 height 32
click at [568, 214] on select "Select One 2-4 Business Days" at bounding box center [717, 230] width 299 height 32
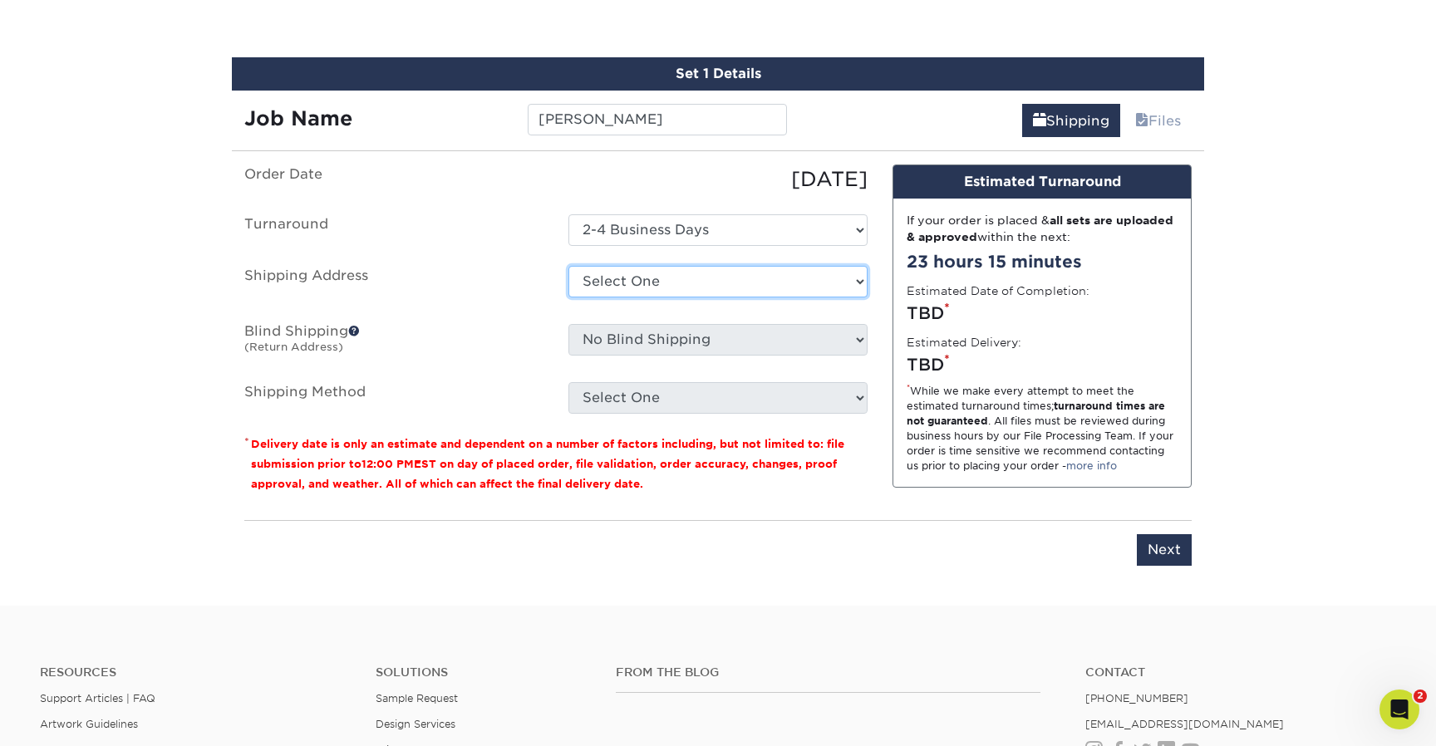
click at [657, 282] on select "Select One 7 Fins Creative Aaron's Home AquaFlauge AquaFlauge B-7 Novium - Bran…" at bounding box center [717, 282] width 299 height 32
select select "278914"
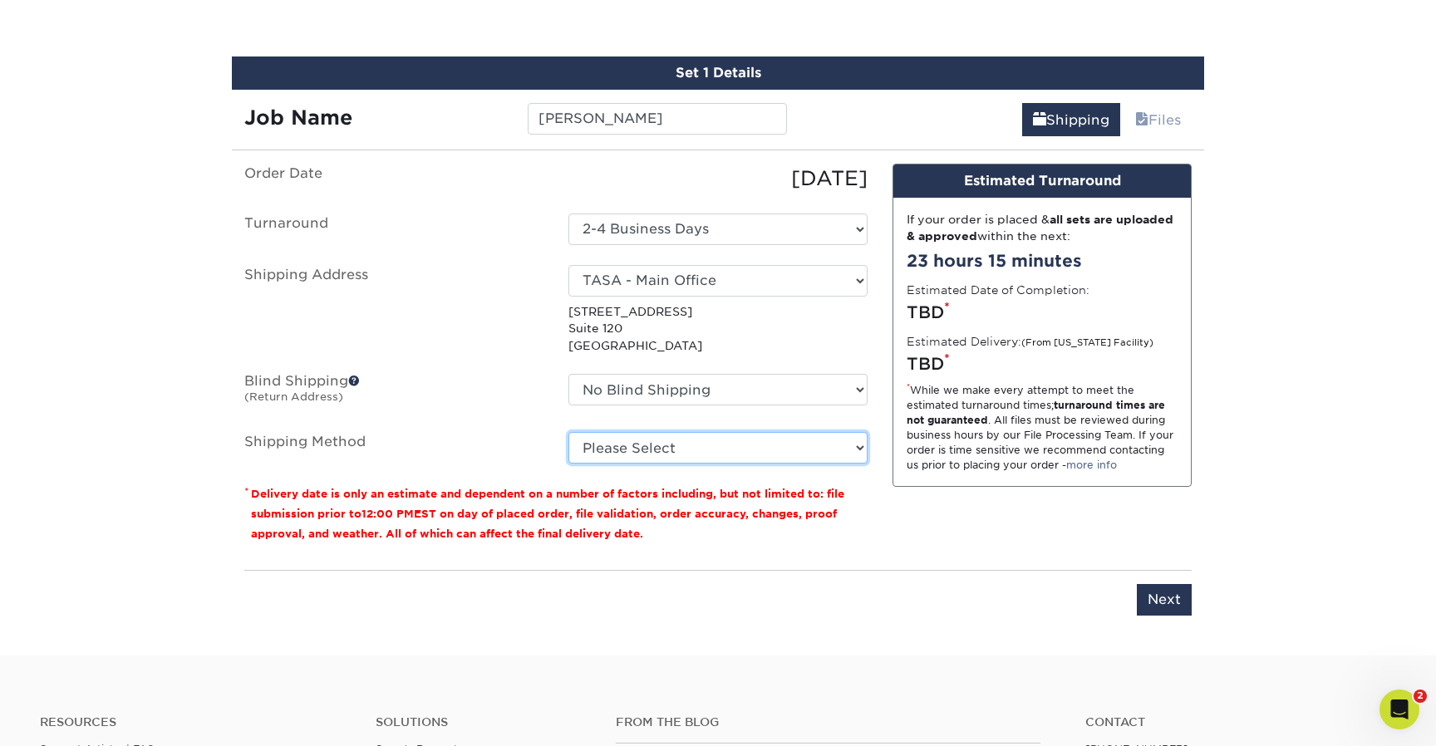
click at [652, 450] on select "Please Select Ground Shipping (+$8.96) 3 Day Shipping Service (+$18.68) 2 Day A…" at bounding box center [717, 448] width 299 height 32
select select "03"
click at [568, 432] on select "Please Select Ground Shipping (+$8.96) 3 Day Shipping Service (+$18.68) 2 Day A…" at bounding box center [717, 448] width 299 height 32
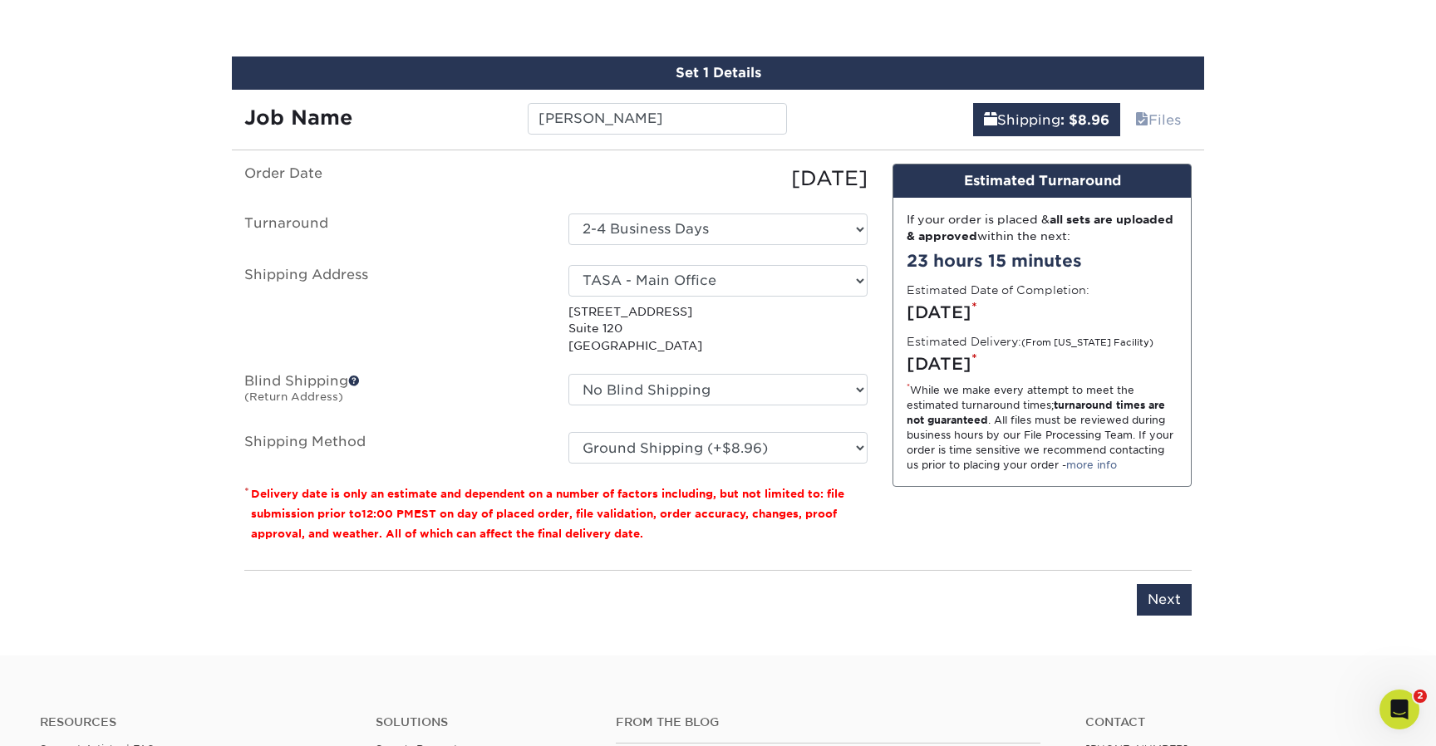
click at [1018, 563] on div "You've choosen mailing services! If you have a csv address list please upload i…" at bounding box center [717, 400] width 947 height 472
click at [1188, 607] on input "Next" at bounding box center [1164, 600] width 55 height 32
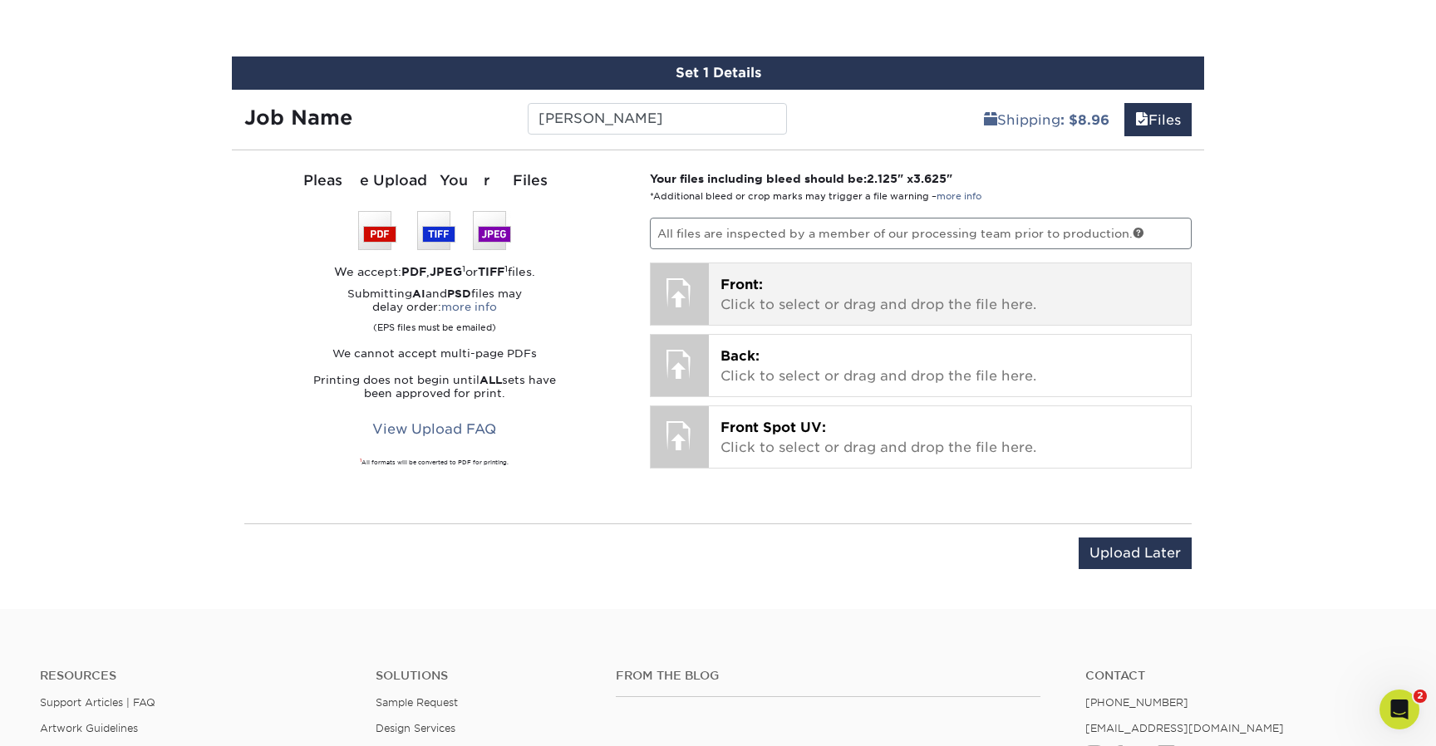
click at [752, 278] on span "Front:" at bounding box center [742, 285] width 42 height 16
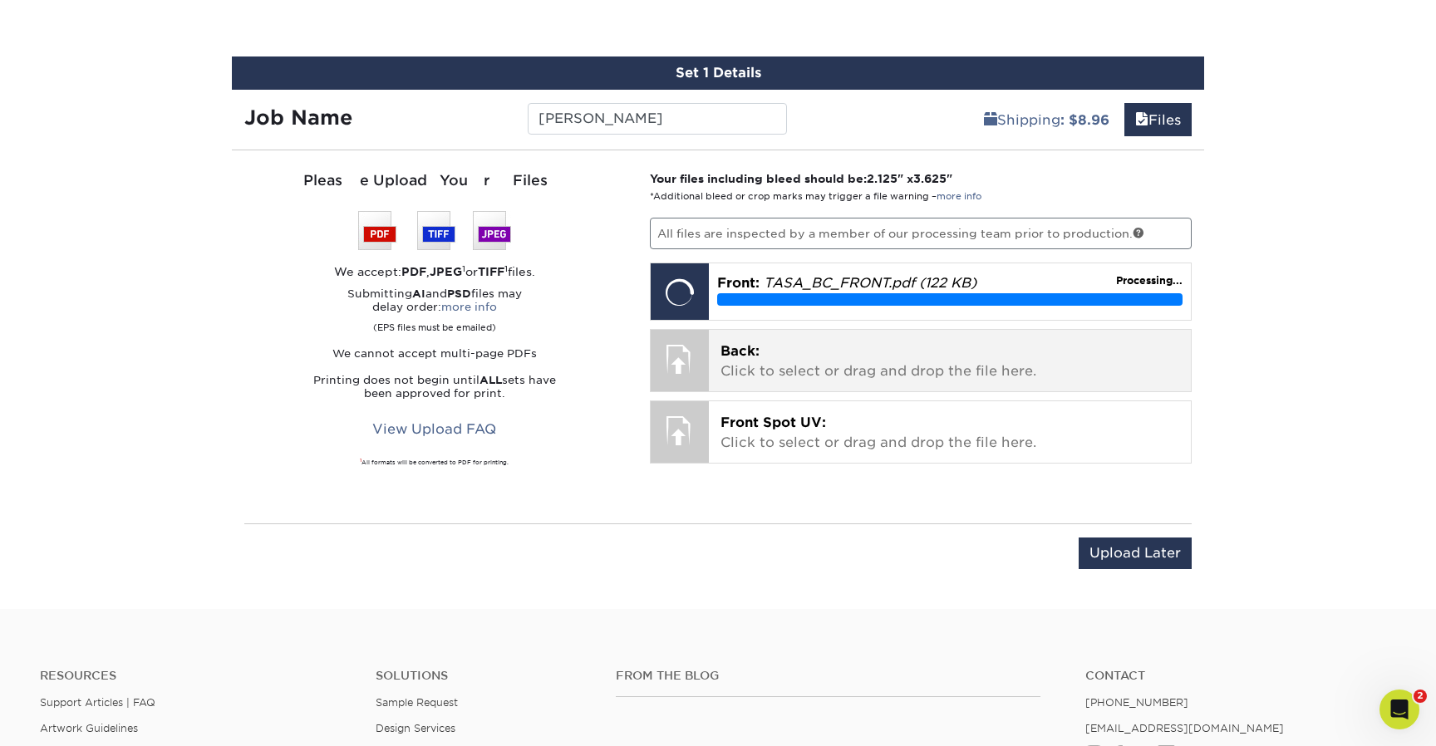
click at [903, 346] on p "Back: Click to select or drag and drop the file here." at bounding box center [951, 362] width 460 height 40
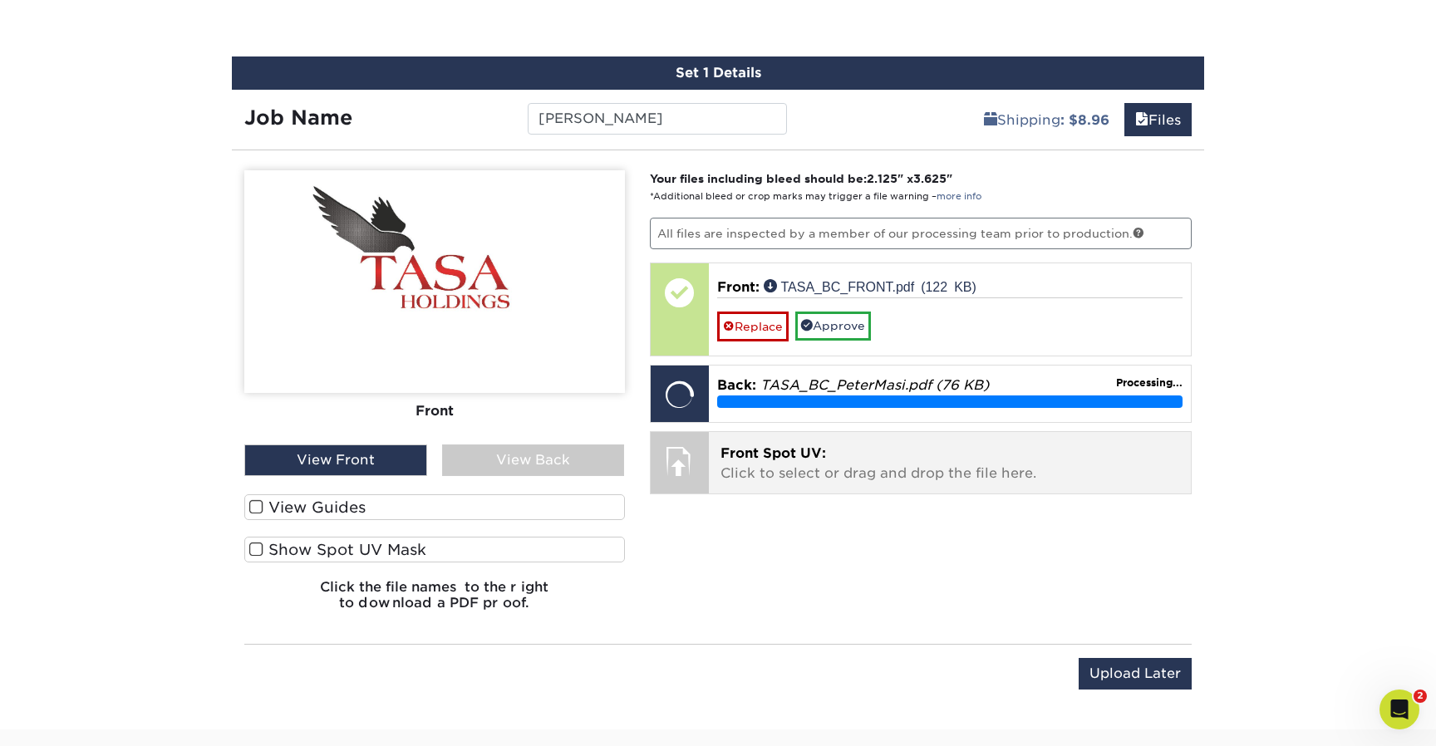
click at [809, 448] on span "Front Spot UV:" at bounding box center [774, 453] width 106 height 16
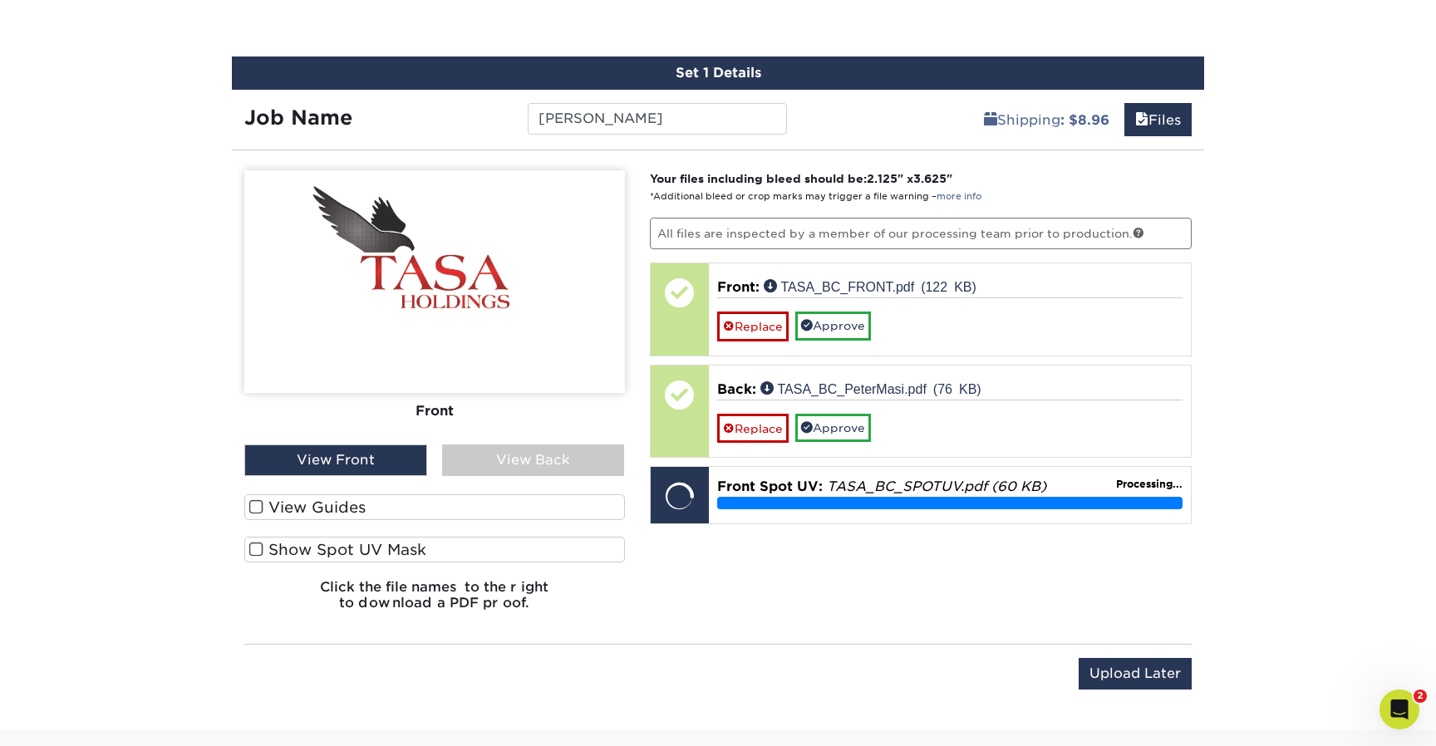
click at [322, 455] on div "View Front" at bounding box center [335, 461] width 183 height 32
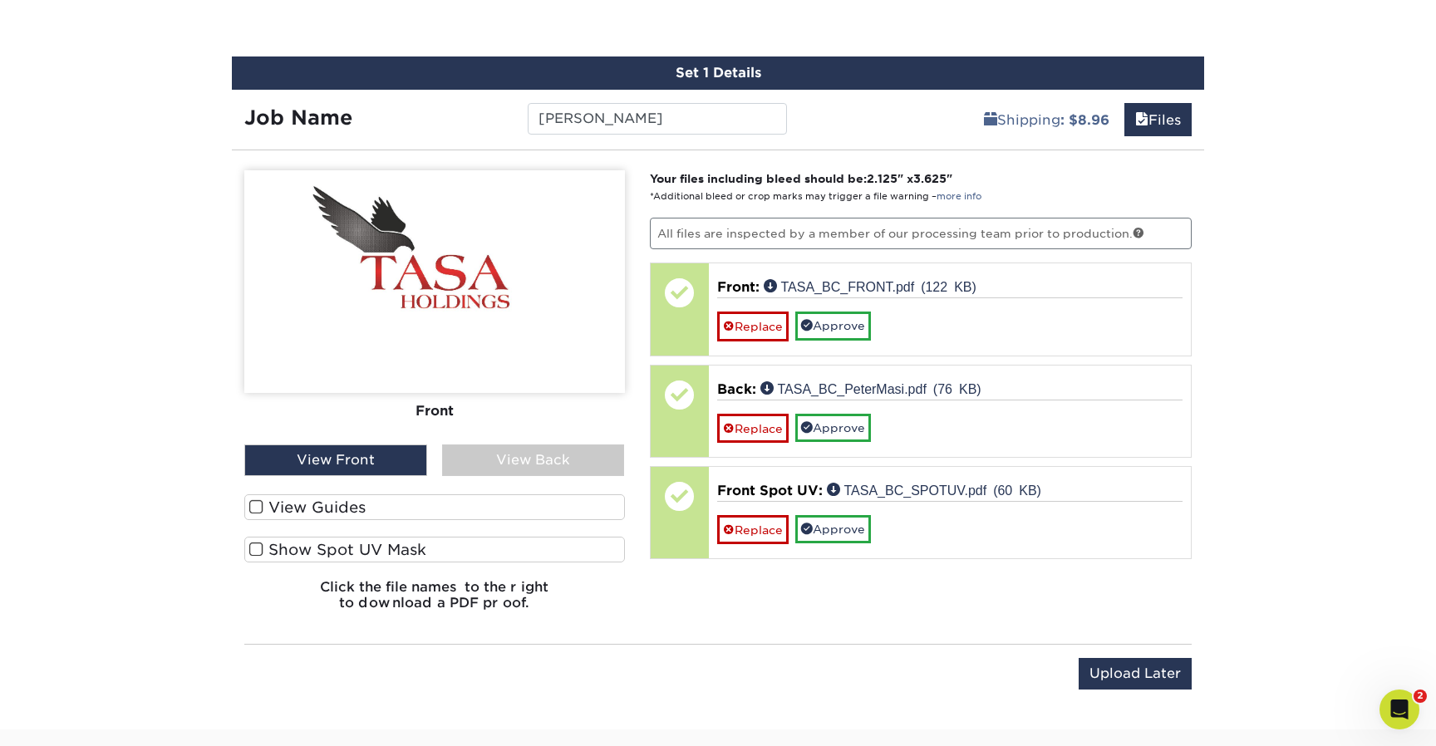
click at [524, 453] on div "View Back" at bounding box center [533, 461] width 183 height 32
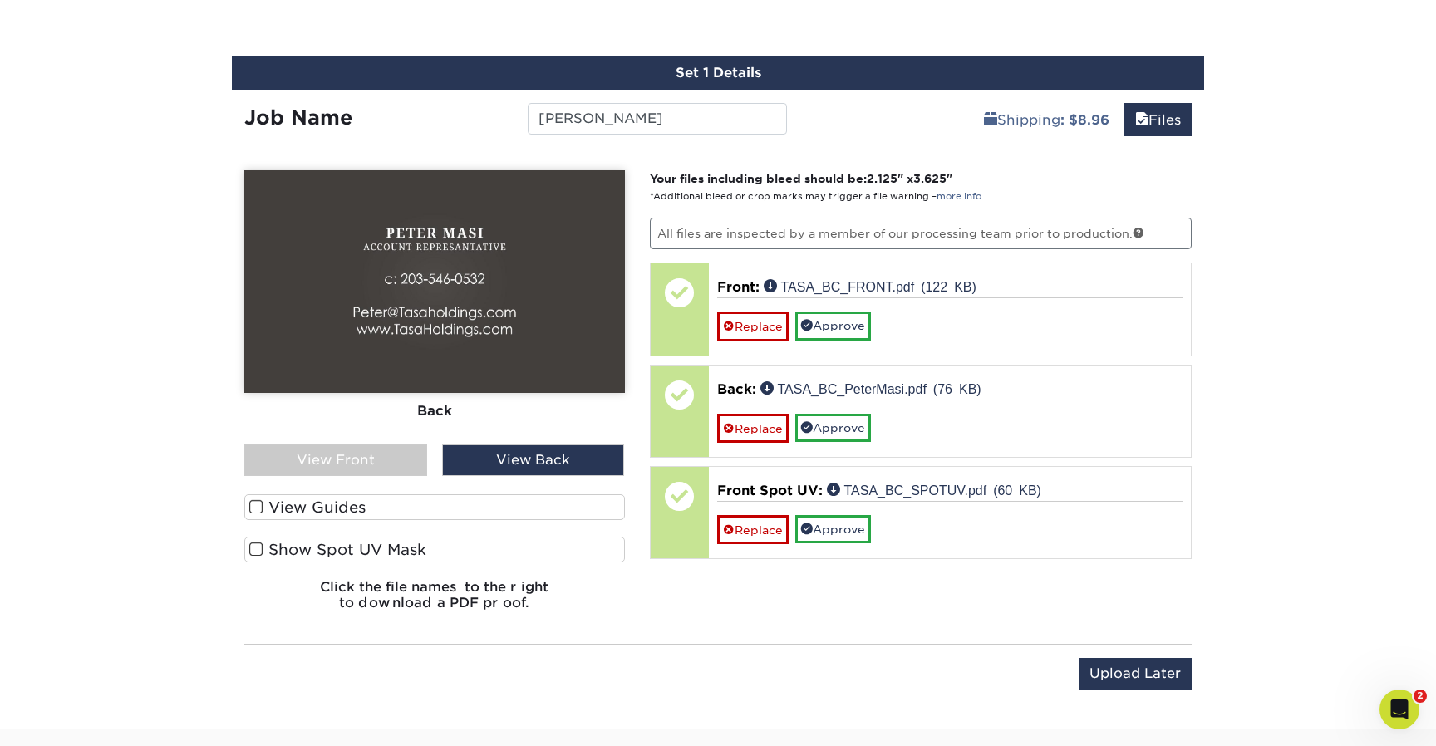
click at [327, 549] on label "Show Spot UV Mask" at bounding box center [434, 550] width 381 height 26
click at [0, 0] on input "Show Spot UV Mask" at bounding box center [0, 0] width 0 height 0
click at [517, 455] on div "View Back" at bounding box center [533, 461] width 183 height 32
click at [391, 455] on div "View Front" at bounding box center [335, 461] width 183 height 32
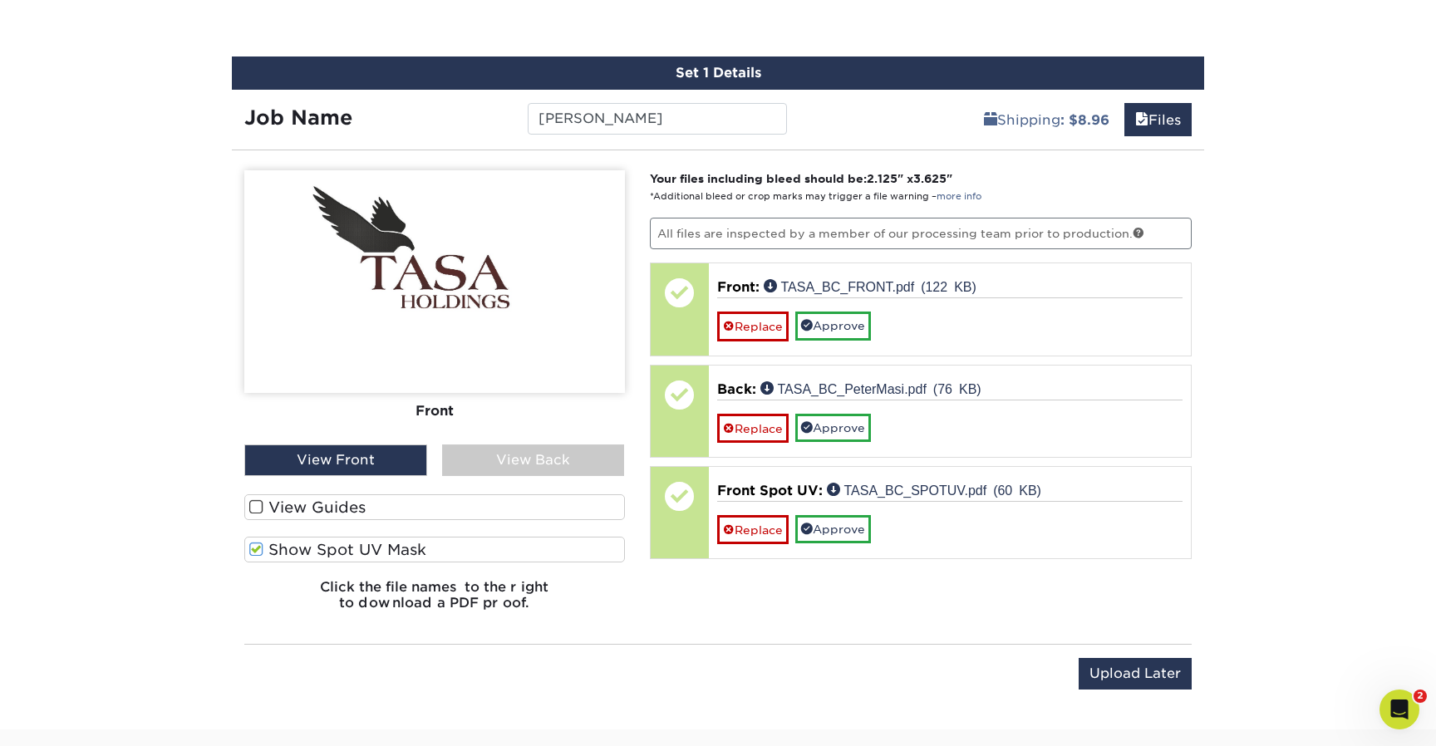
click at [499, 460] on div "View Back" at bounding box center [533, 461] width 183 height 32
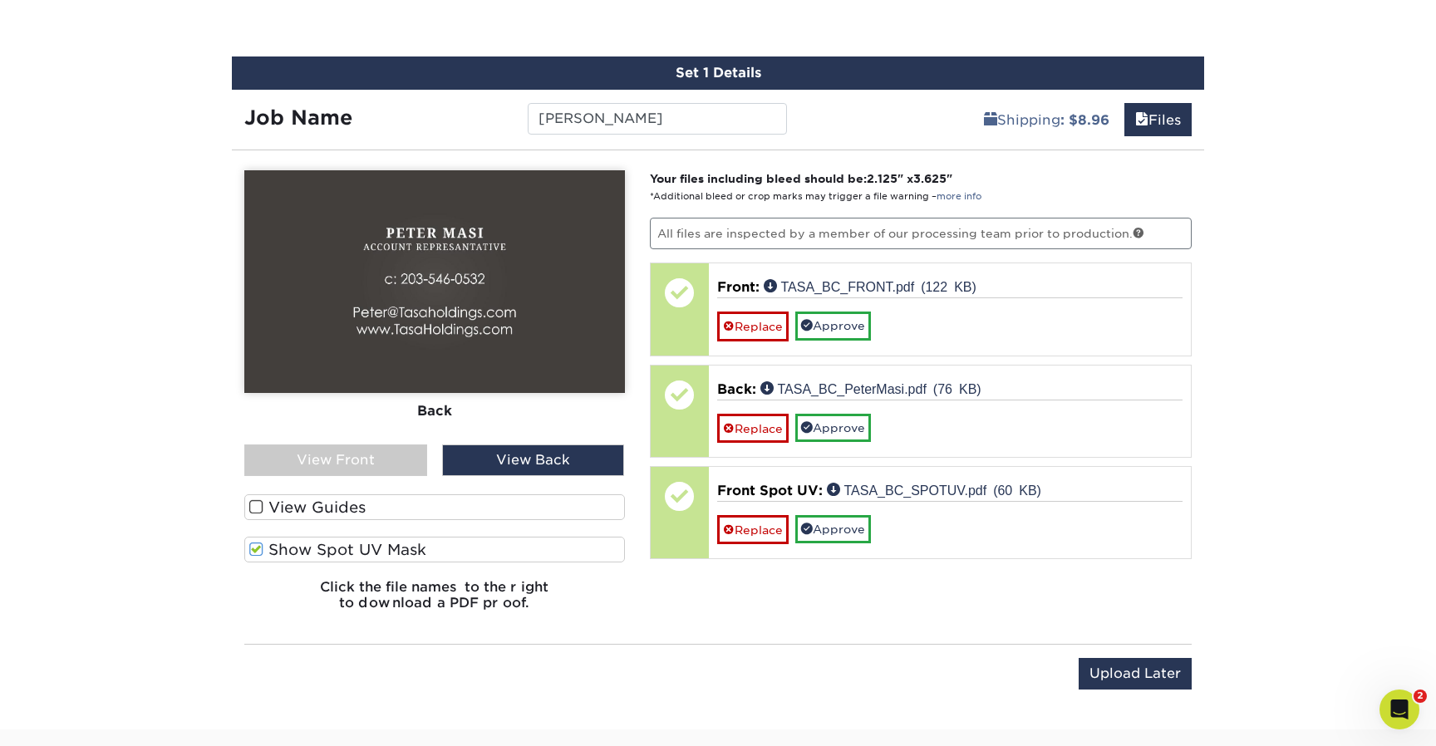
click at [878, 605] on div "Your files including bleed should be: 2.125 " x 3.625 " *Additional bleed or cr…" at bounding box center [921, 397] width 568 height 454
drag, startPoint x: 1171, startPoint y: 675, endPoint x: 1206, endPoint y: 683, distance: 35.9
click at [1173, 675] on input "Upload Later" at bounding box center [1135, 674] width 113 height 32
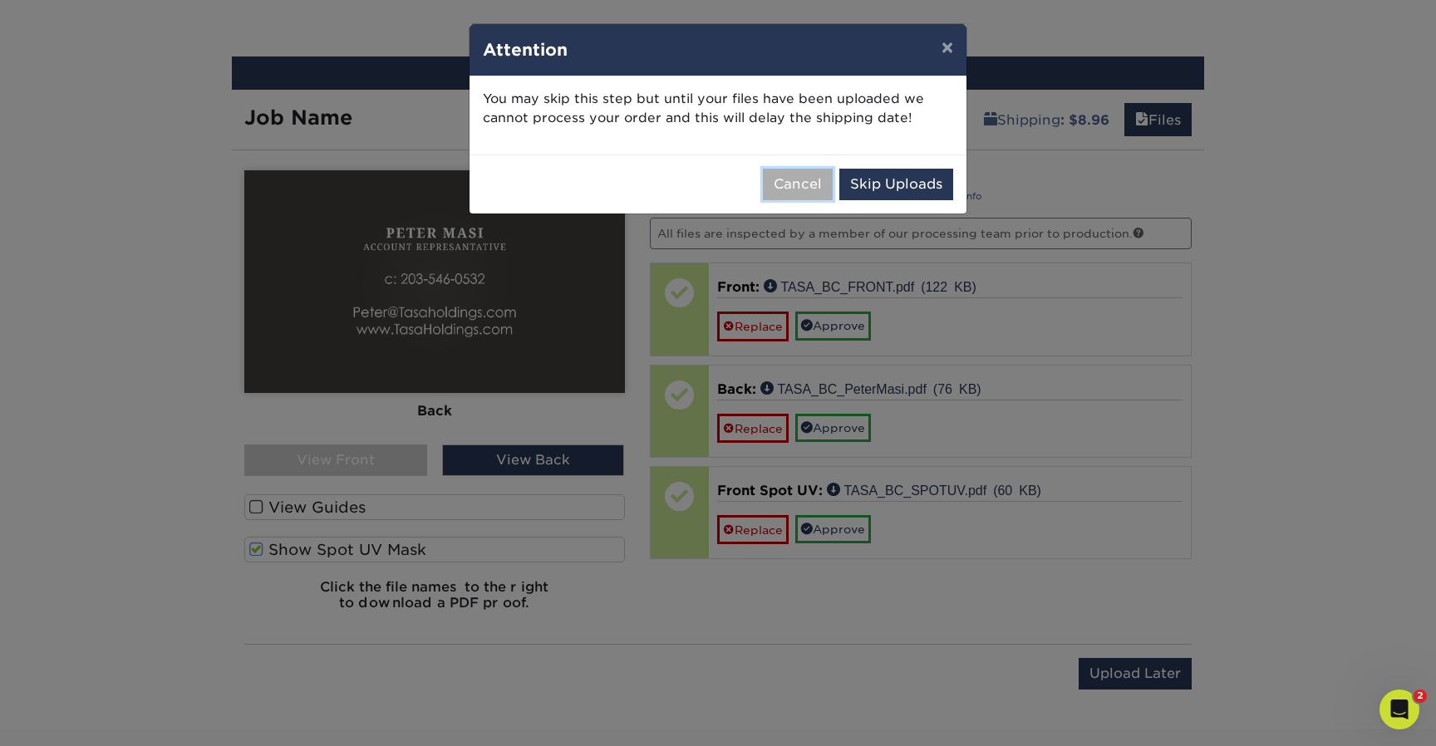
click at [803, 186] on button "Cancel" at bounding box center [798, 185] width 70 height 32
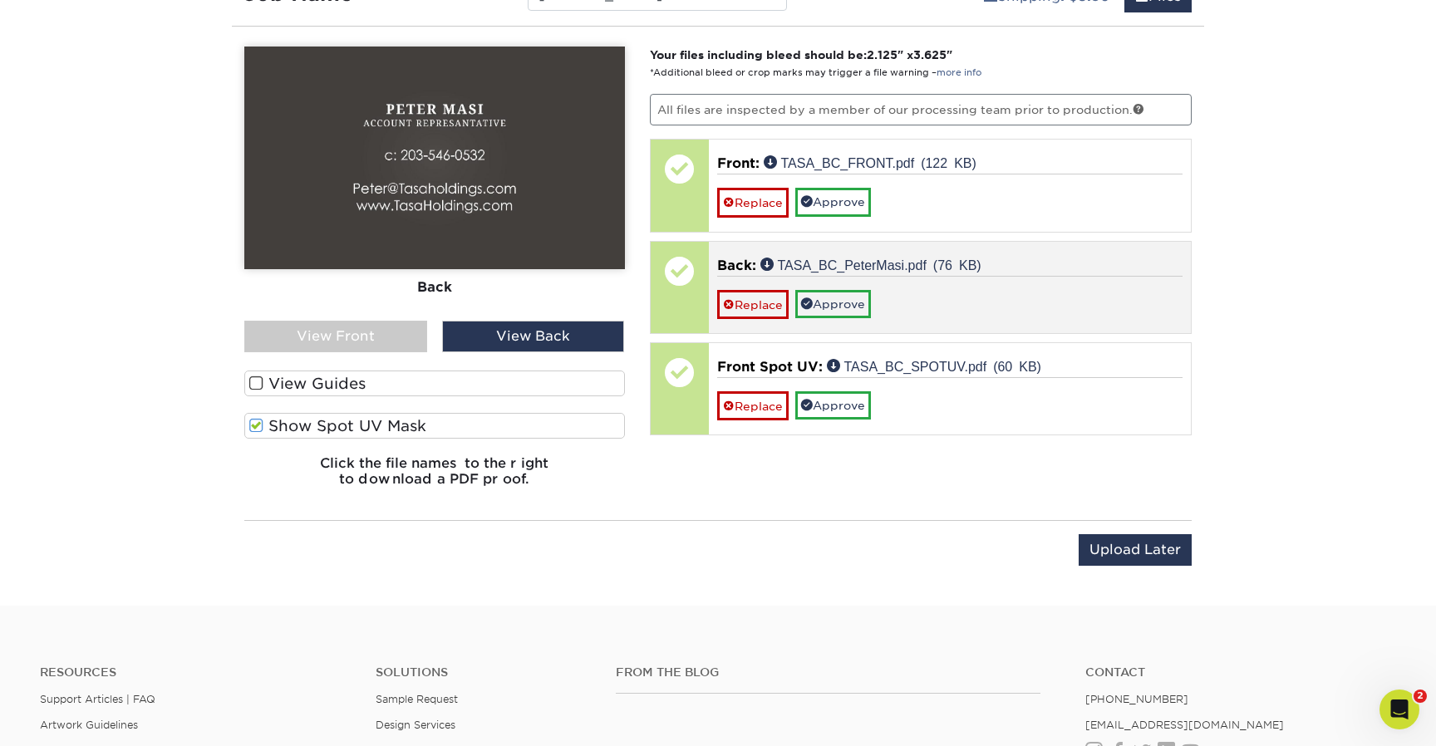
scroll to position [1069, 0]
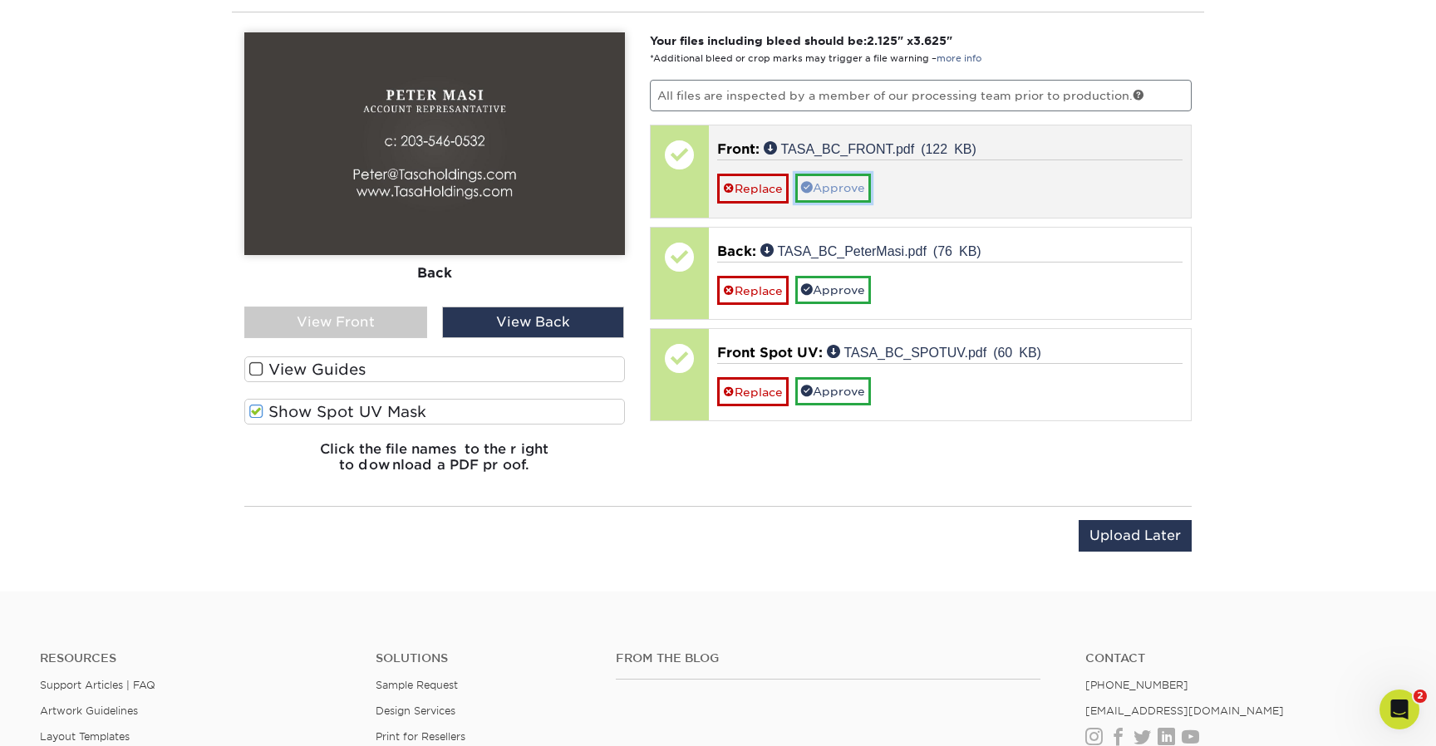
click at [838, 183] on link "Approve" at bounding box center [833, 188] width 76 height 28
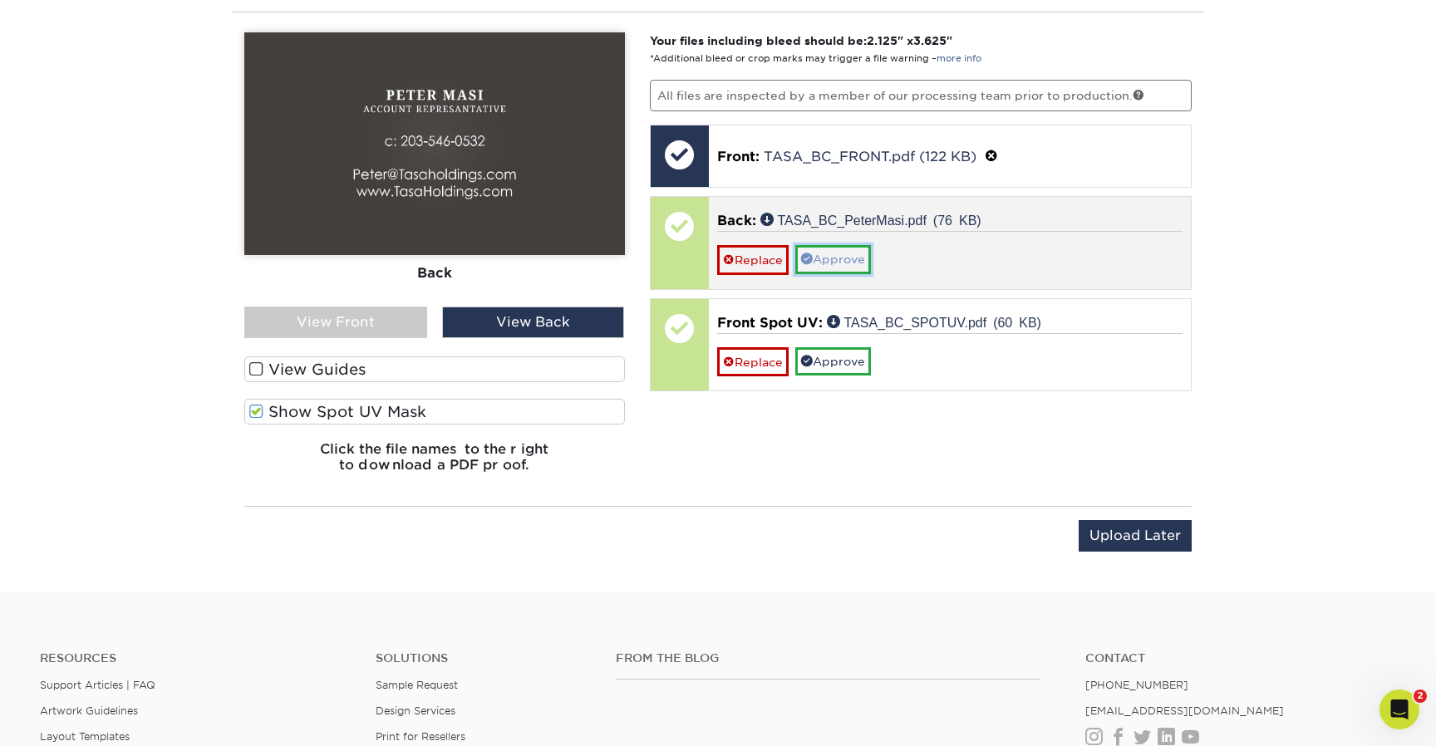
click at [840, 265] on link "Approve" at bounding box center [833, 259] width 76 height 28
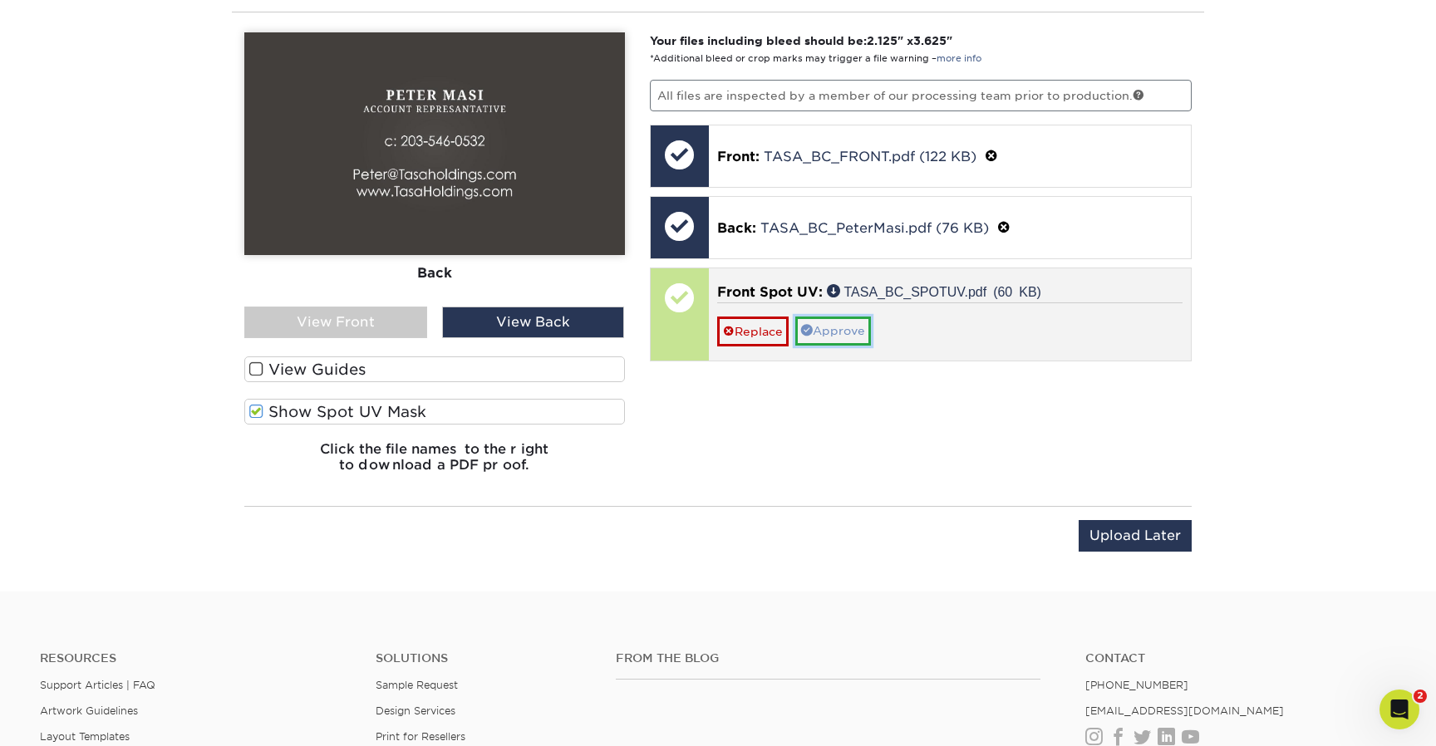
click at [848, 330] on link "Approve" at bounding box center [833, 331] width 76 height 28
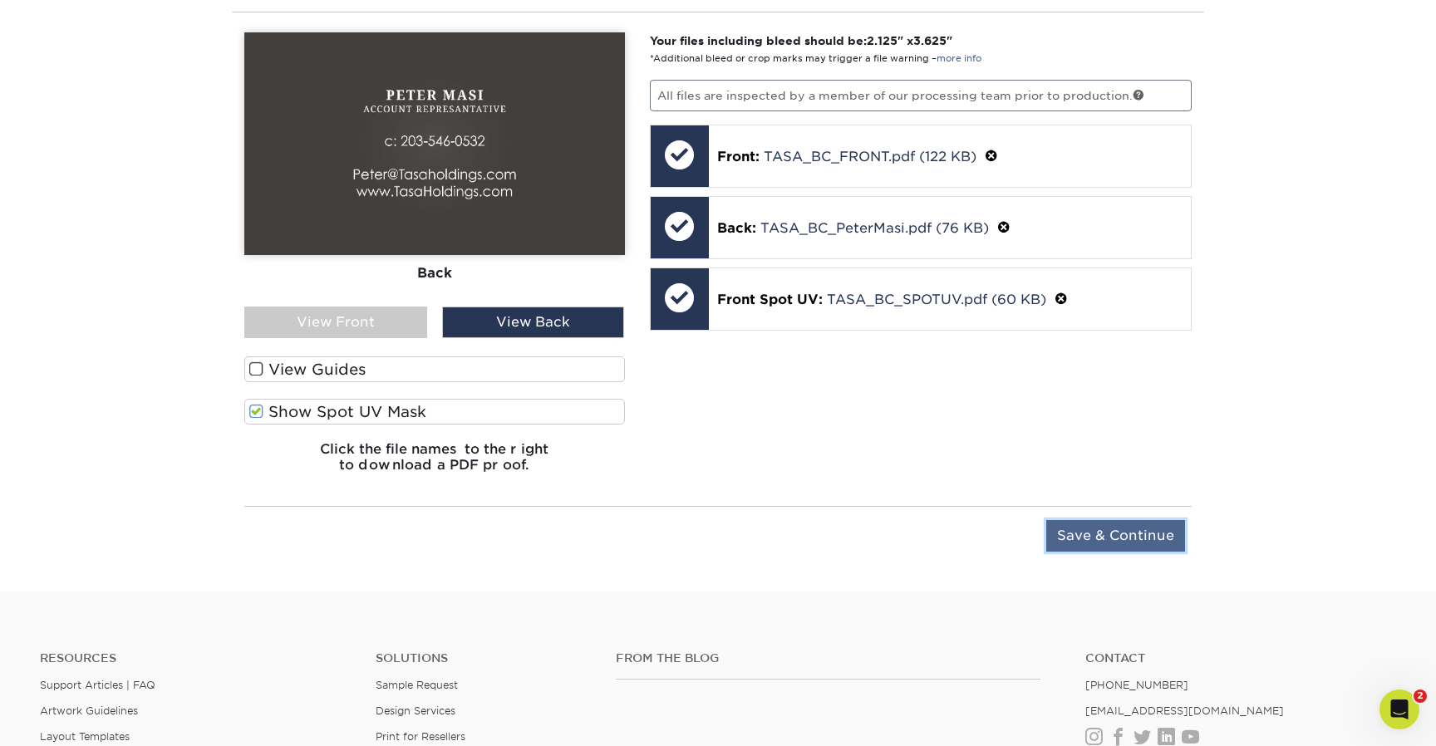
click at [1145, 541] on input "Save & Continue" at bounding box center [1115, 536] width 139 height 32
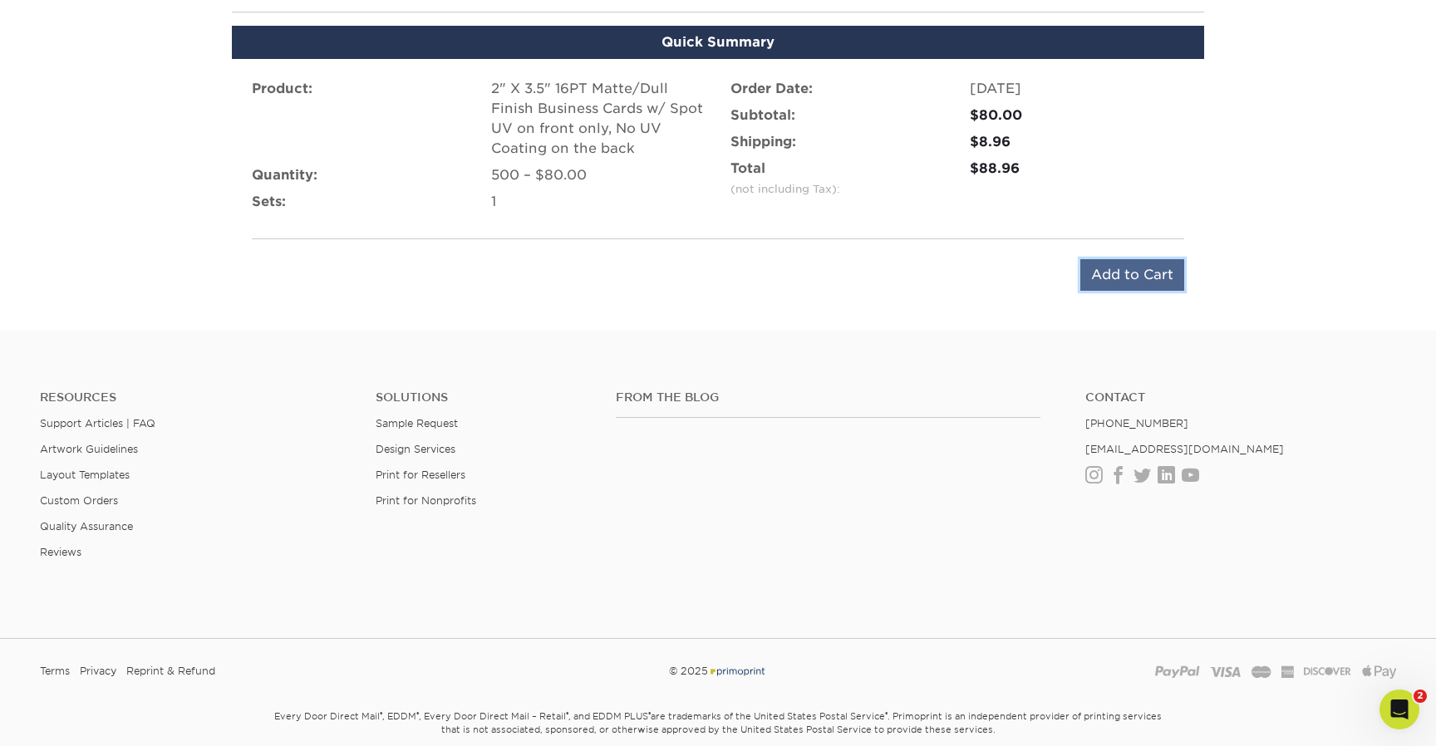
click at [1134, 278] on input "Add to Cart" at bounding box center [1132, 275] width 104 height 32
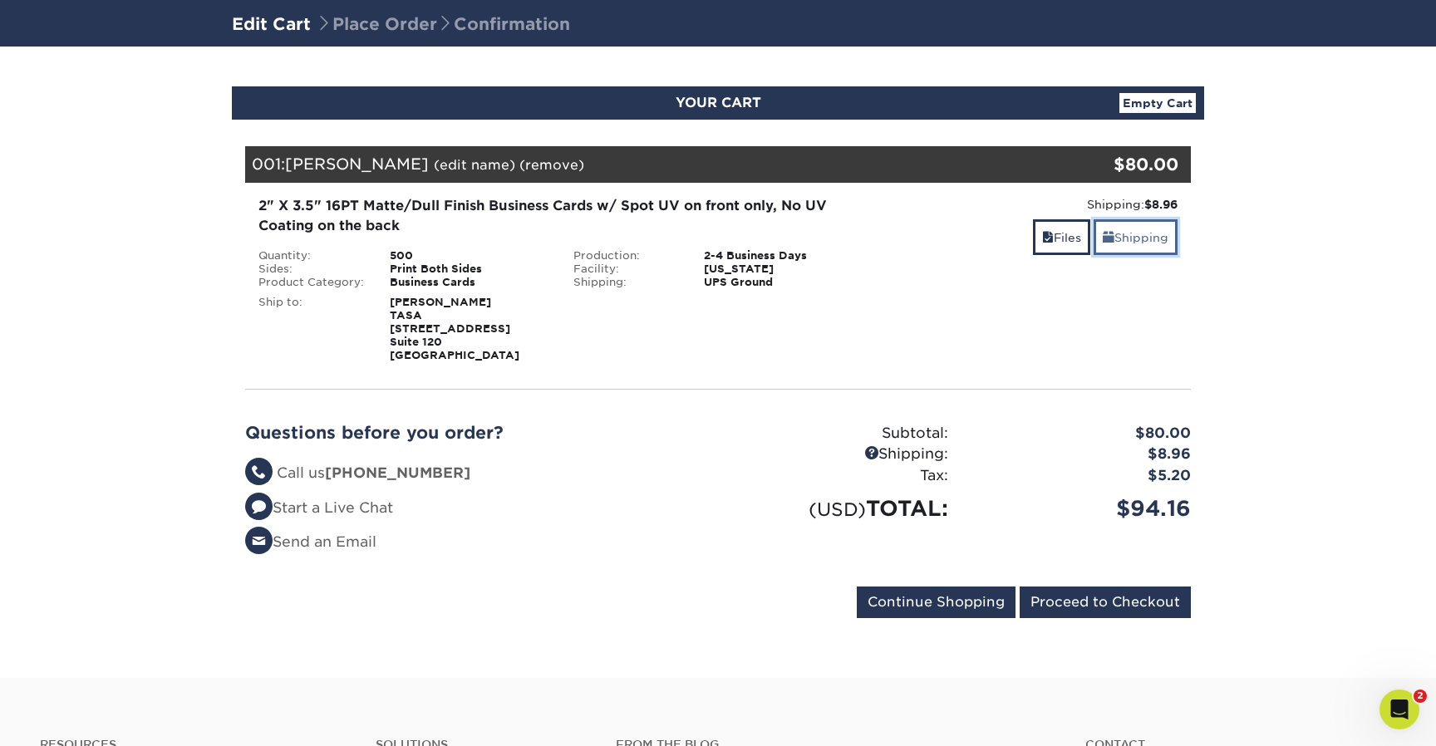
click at [1163, 230] on link "Shipping" at bounding box center [1136, 237] width 84 height 36
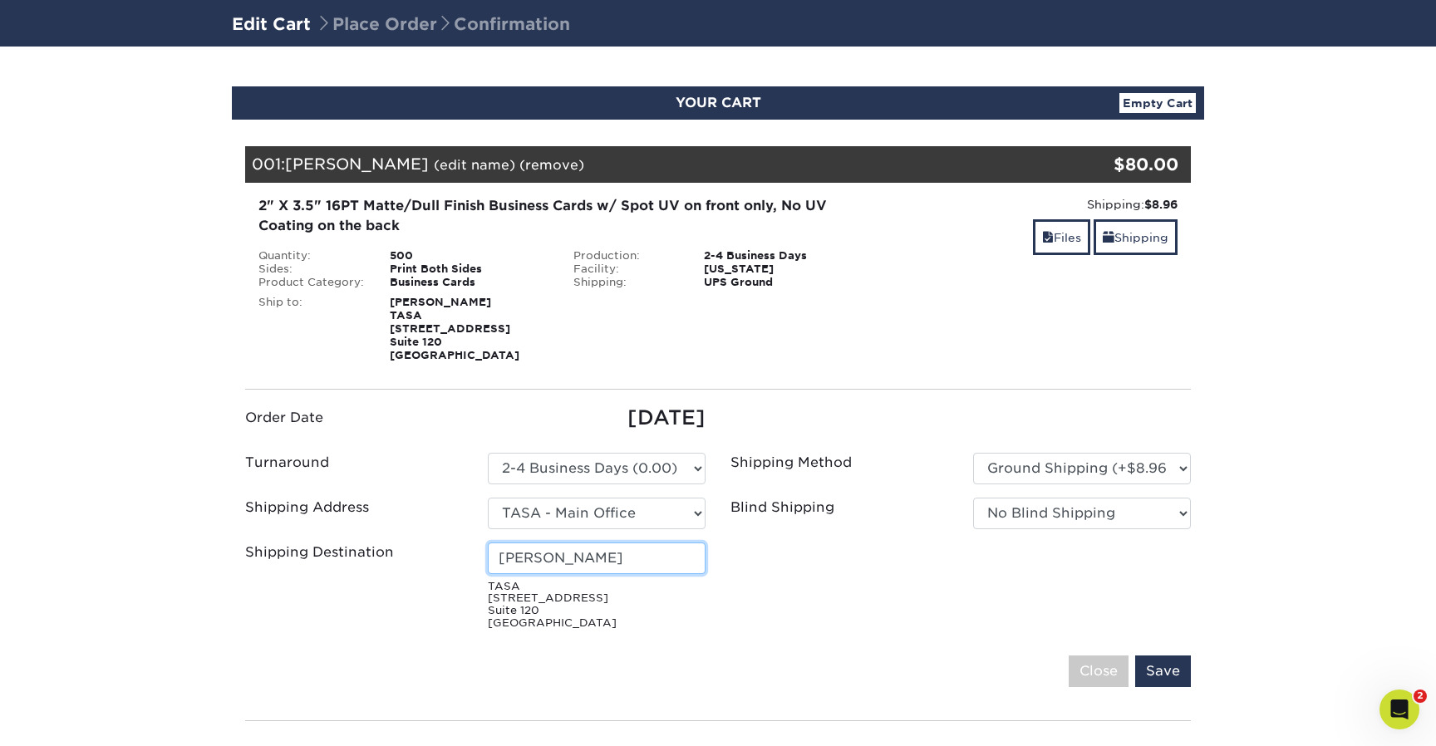
click at [540, 561] on input "Bob Atack" at bounding box center [597, 559] width 218 height 32
click at [628, 556] on input "Peter Masi Jr." at bounding box center [597, 559] width 218 height 32
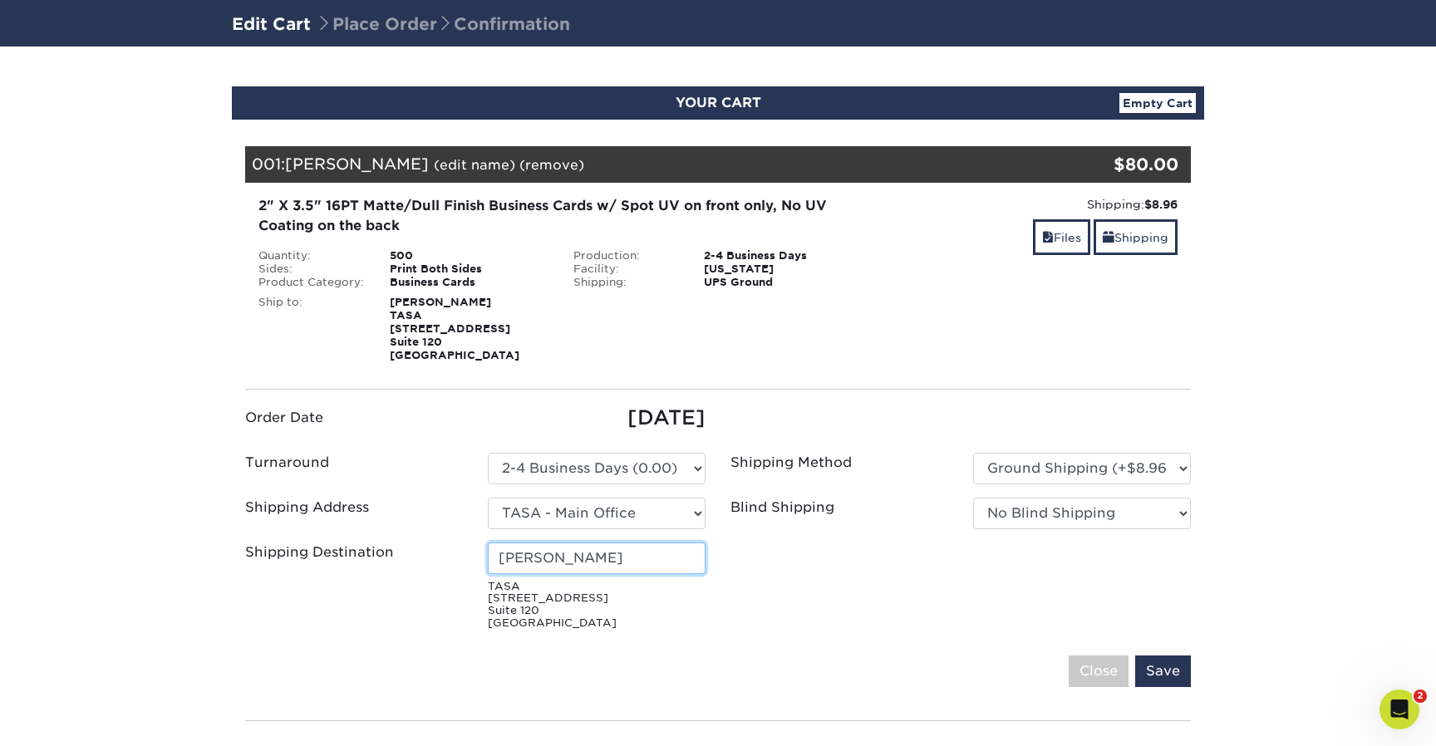
type input "Peter Masi"
click at [824, 583] on ul "Order Date 08/25/2025 Turnaround Please Select Select One" at bounding box center [718, 520] width 971 height 234
click at [1153, 671] on input "Save" at bounding box center [1163, 672] width 56 height 32
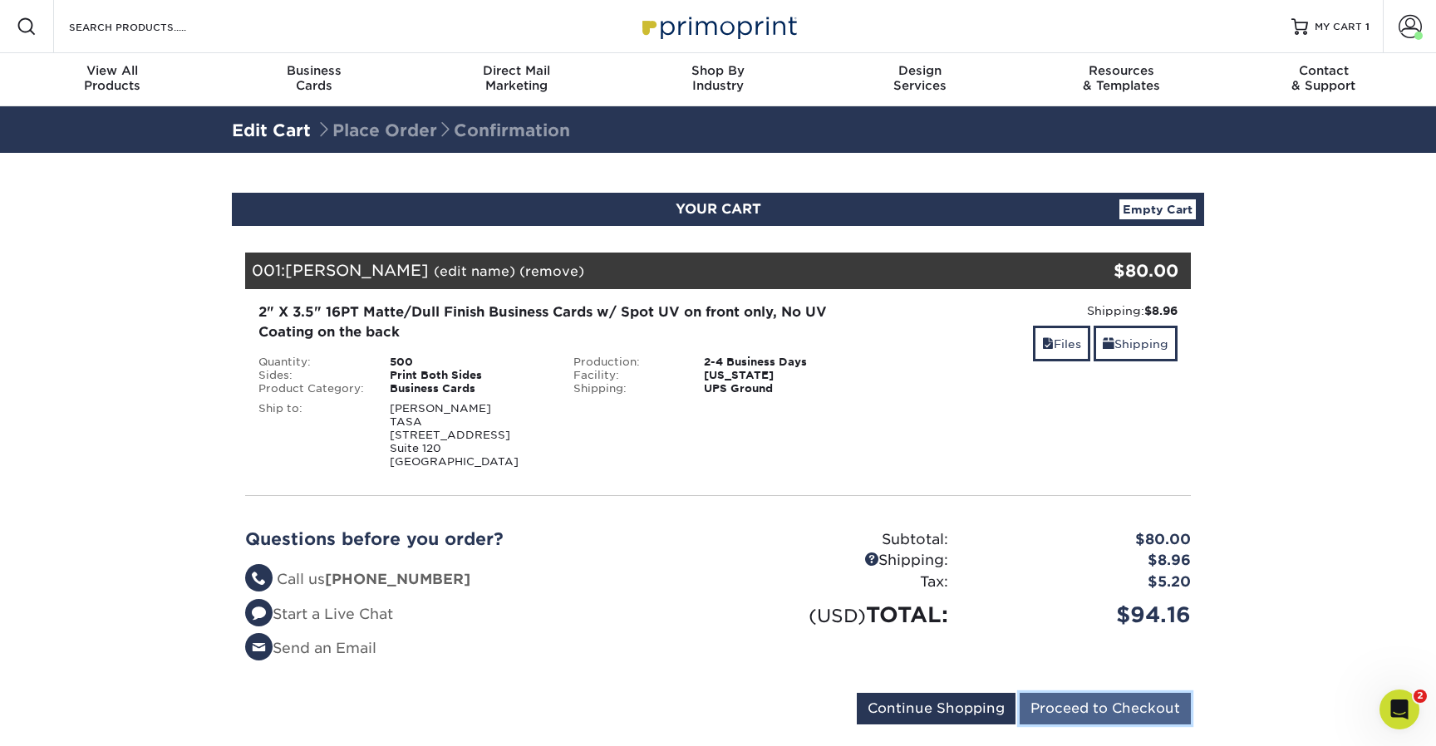
click at [1121, 711] on input "Proceed to Checkout" at bounding box center [1105, 709] width 171 height 32
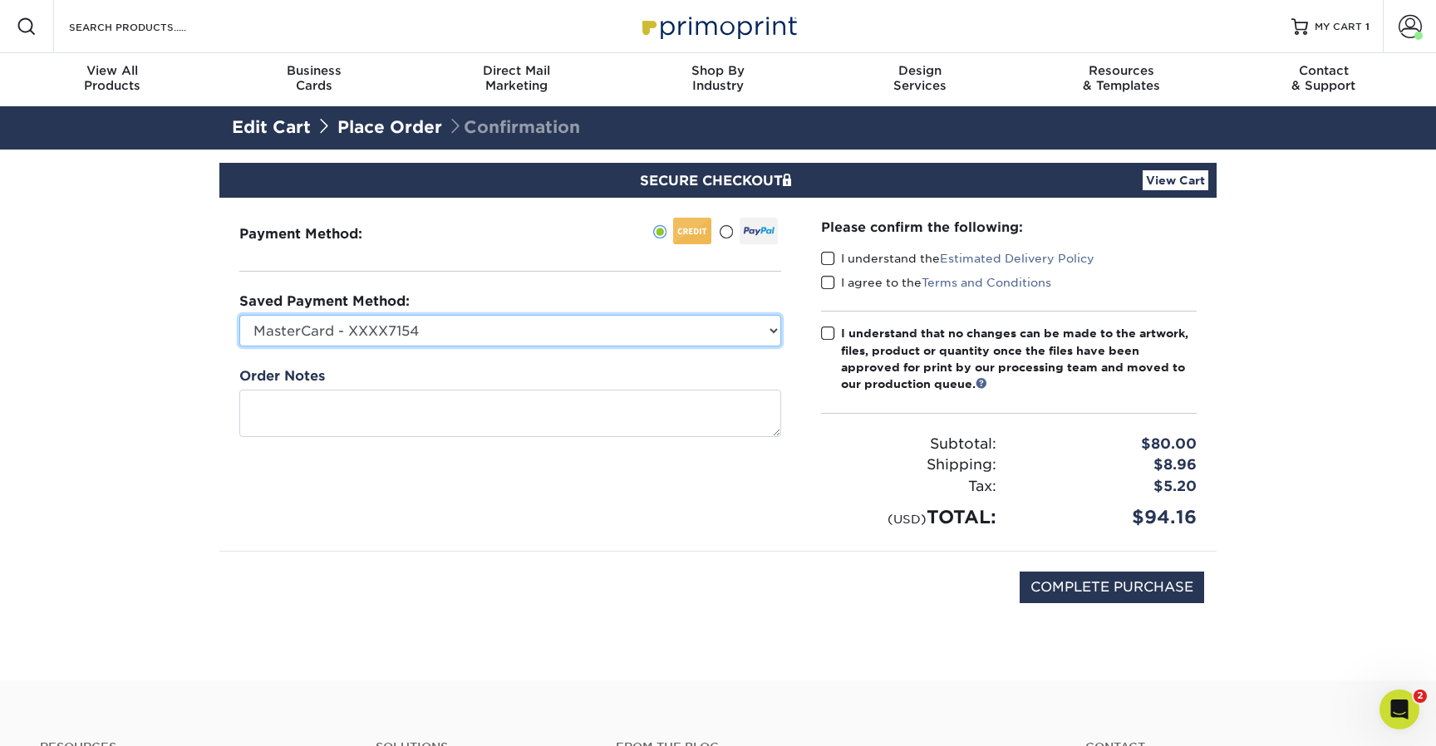
click at [544, 332] on select "MasterCard - XXXX7154 New Credit Card" at bounding box center [510, 331] width 542 height 32
click at [239, 315] on select "MasterCard - XXXX7154 New Credit Card" at bounding box center [510, 331] width 542 height 32
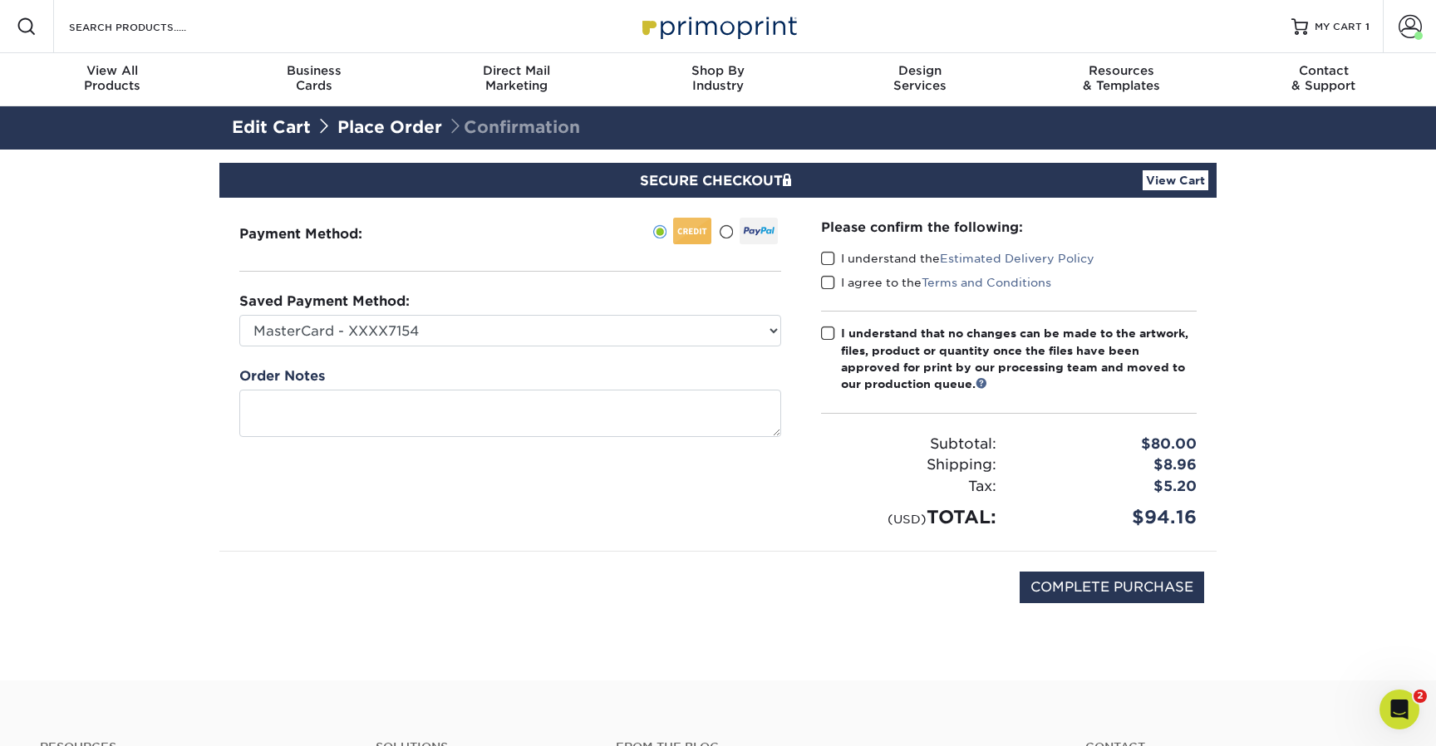
click at [789, 466] on div "Payment Method:" at bounding box center [510, 374] width 582 height 353
click at [823, 257] on span at bounding box center [828, 259] width 14 height 16
click at [0, 0] on input "I understand the Estimated Delivery Policy" at bounding box center [0, 0] width 0 height 0
drag, startPoint x: 831, startPoint y: 278, endPoint x: 835, endPoint y: 327, distance: 49.2
click at [831, 278] on span at bounding box center [828, 283] width 14 height 16
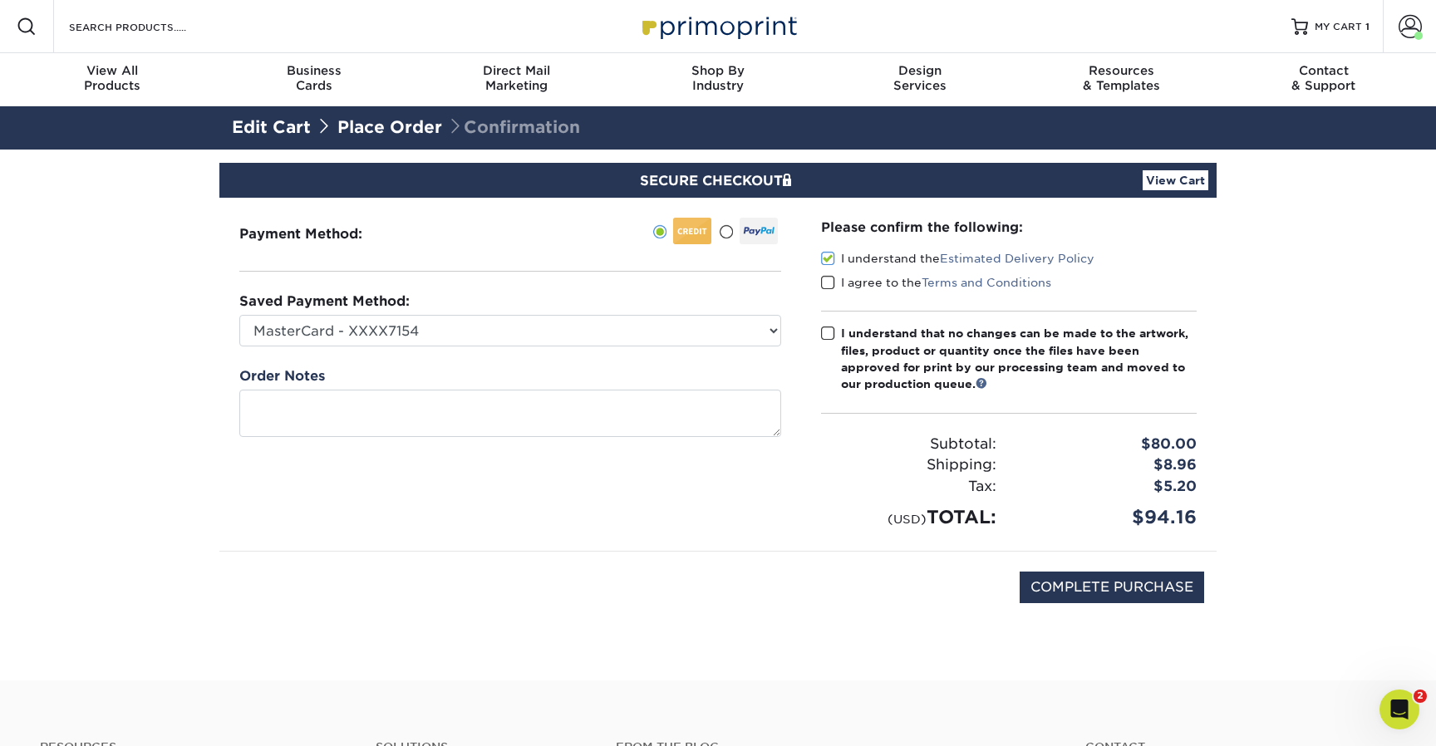
click at [0, 0] on input "I agree to the Terms and Conditions" at bounding box center [0, 0] width 0 height 0
drag, startPoint x: 830, startPoint y: 332, endPoint x: 893, endPoint y: 382, distance: 81.0
click at [832, 333] on span at bounding box center [828, 334] width 14 height 16
click at [0, 0] on input "I understand that no changes can be made to the artwork, files, product or quan…" at bounding box center [0, 0] width 0 height 0
drag, startPoint x: 751, startPoint y: 518, endPoint x: 1011, endPoint y: 566, distance: 263.7
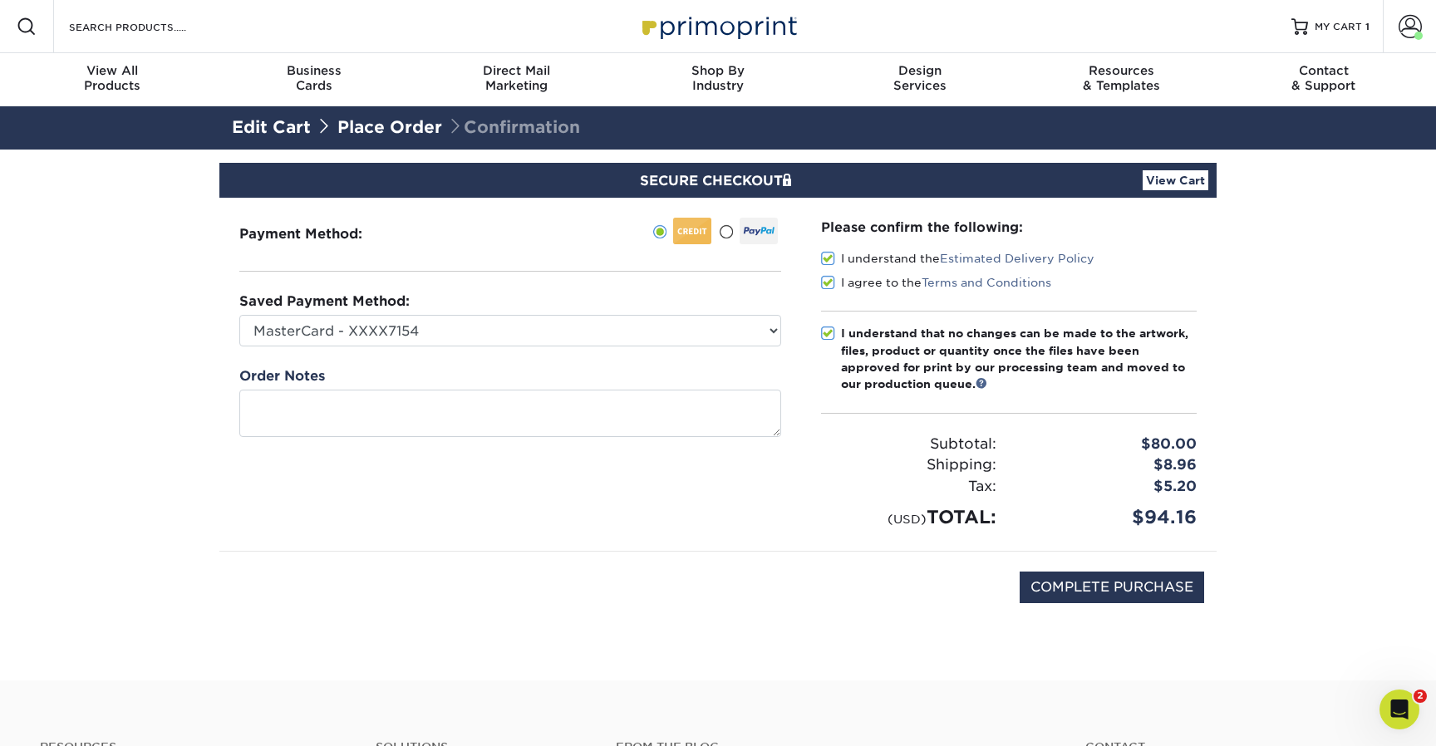
click at [752, 518] on div "Payment Method:" at bounding box center [510, 374] width 582 height 353
click at [1126, 589] on input "COMPLETE PURCHASE" at bounding box center [1112, 588] width 184 height 32
type input "PROCESSING, PLEASE WAIT..."
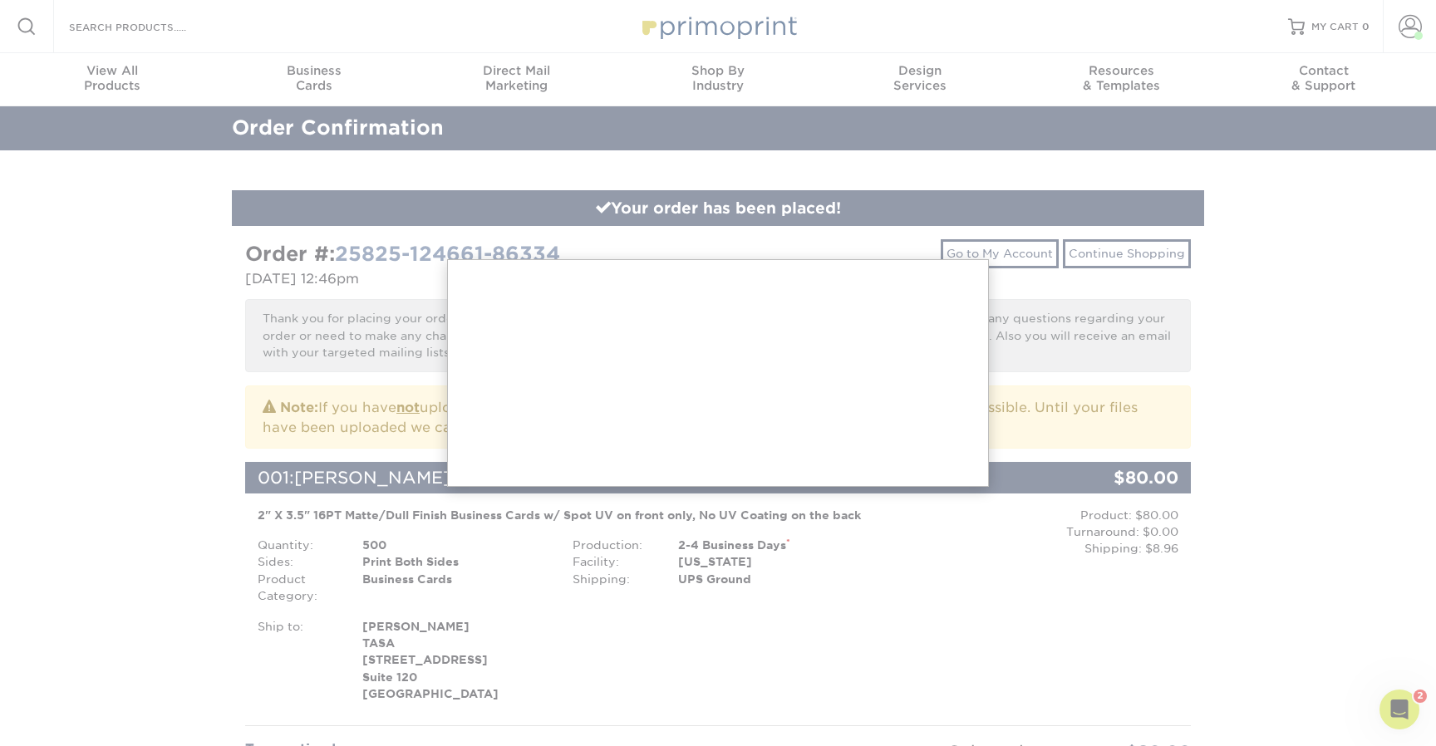
click at [1236, 425] on div at bounding box center [718, 758] width 1436 height 1516
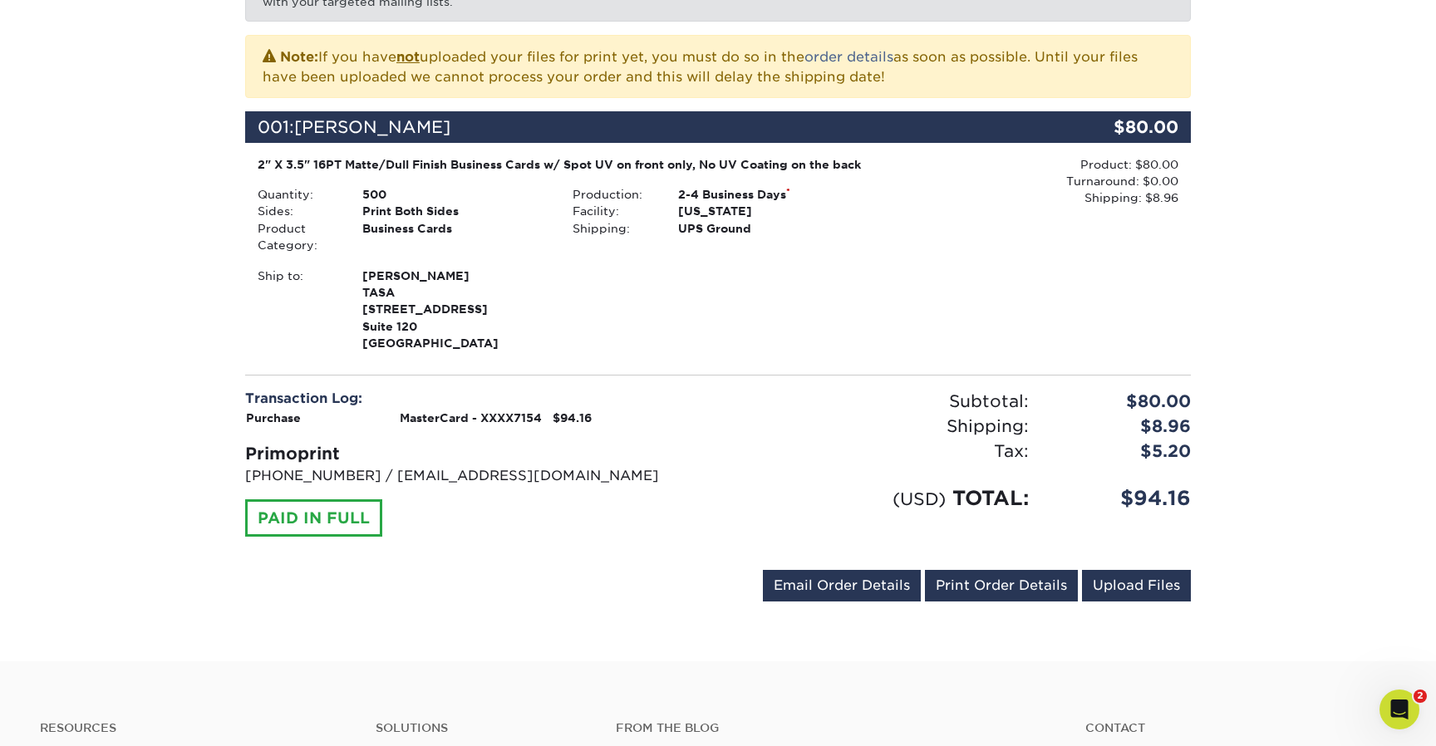
scroll to position [355, 0]
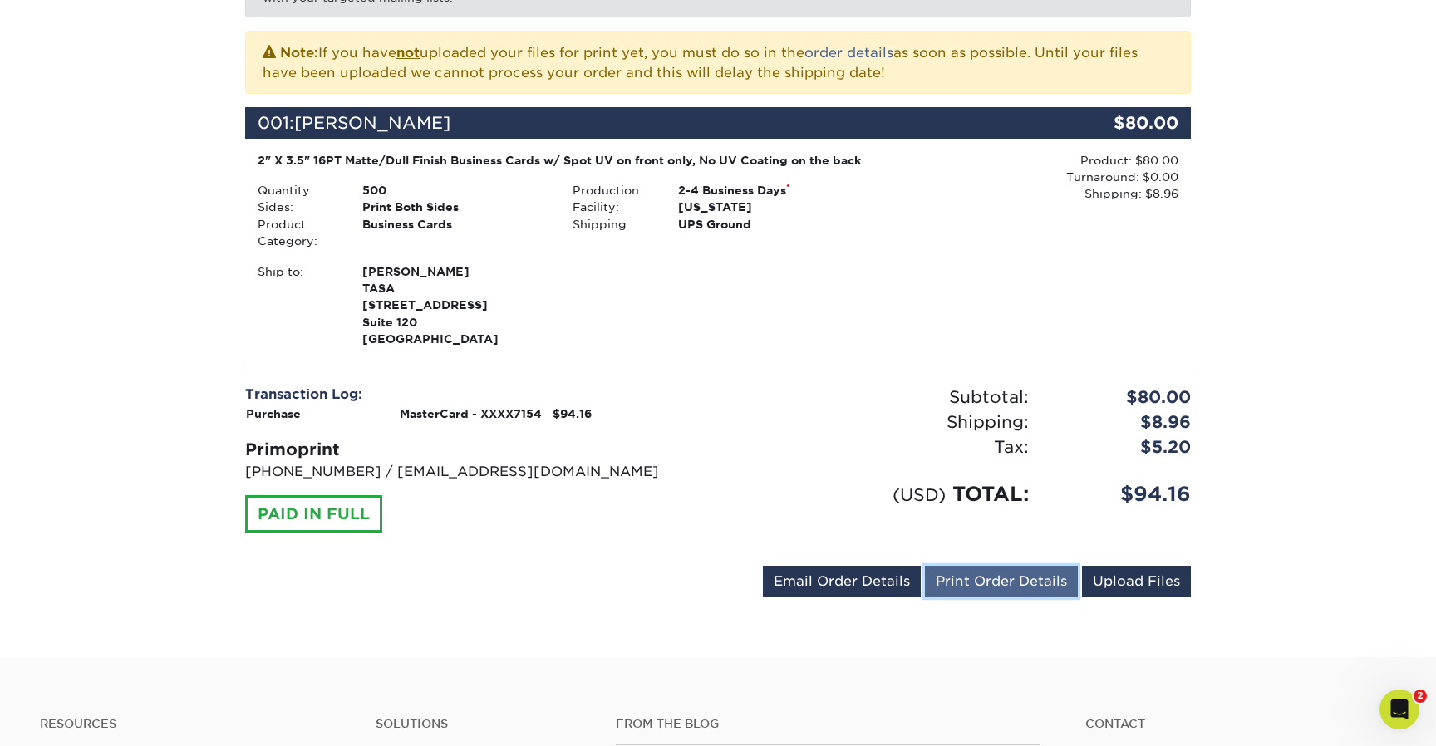
click at [1035, 598] on link "Print Order Details" at bounding box center [1001, 582] width 153 height 32
click at [1280, 611] on div "Your order has been placed! Order #: 25825-124661-86334 08/25/2025 12:46pm Go t…" at bounding box center [718, 227] width 1436 height 863
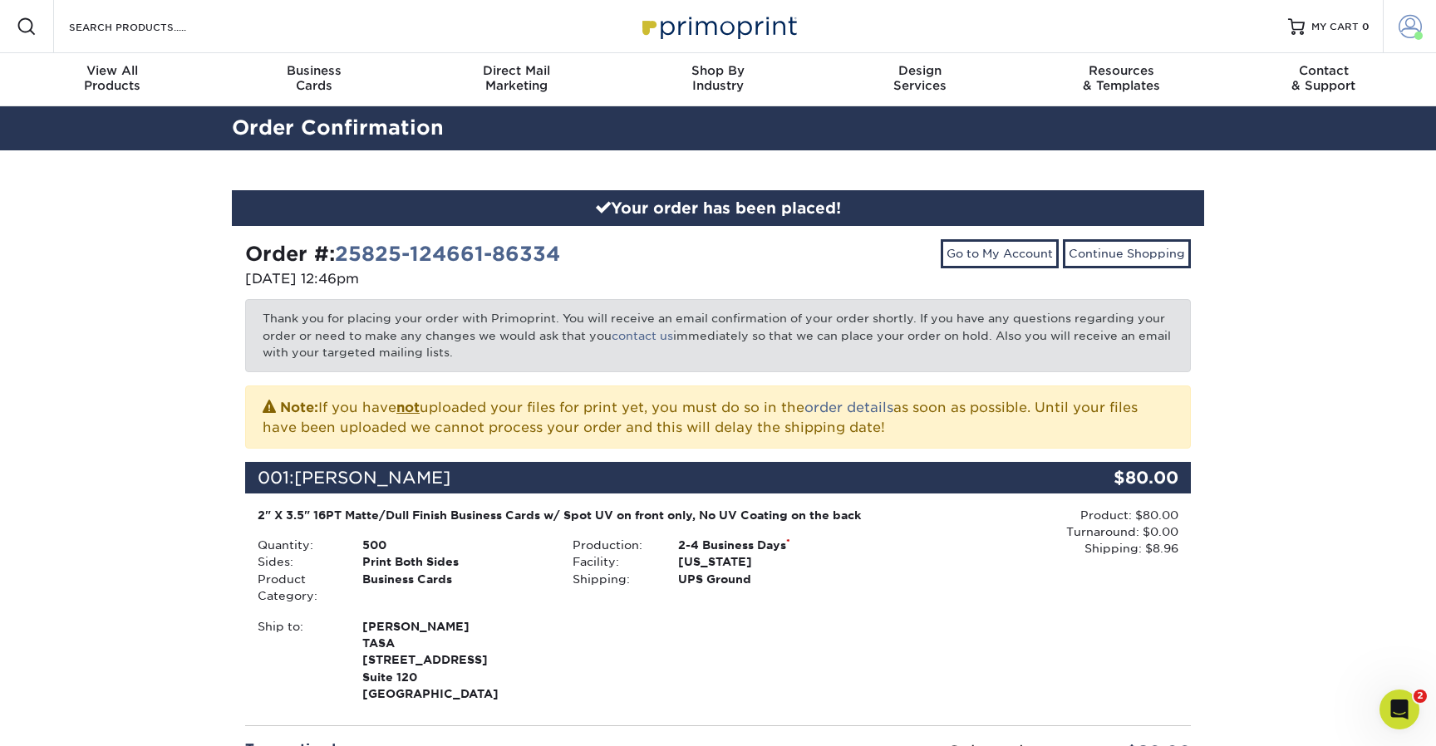
click at [1404, 32] on span at bounding box center [1410, 26] width 23 height 23
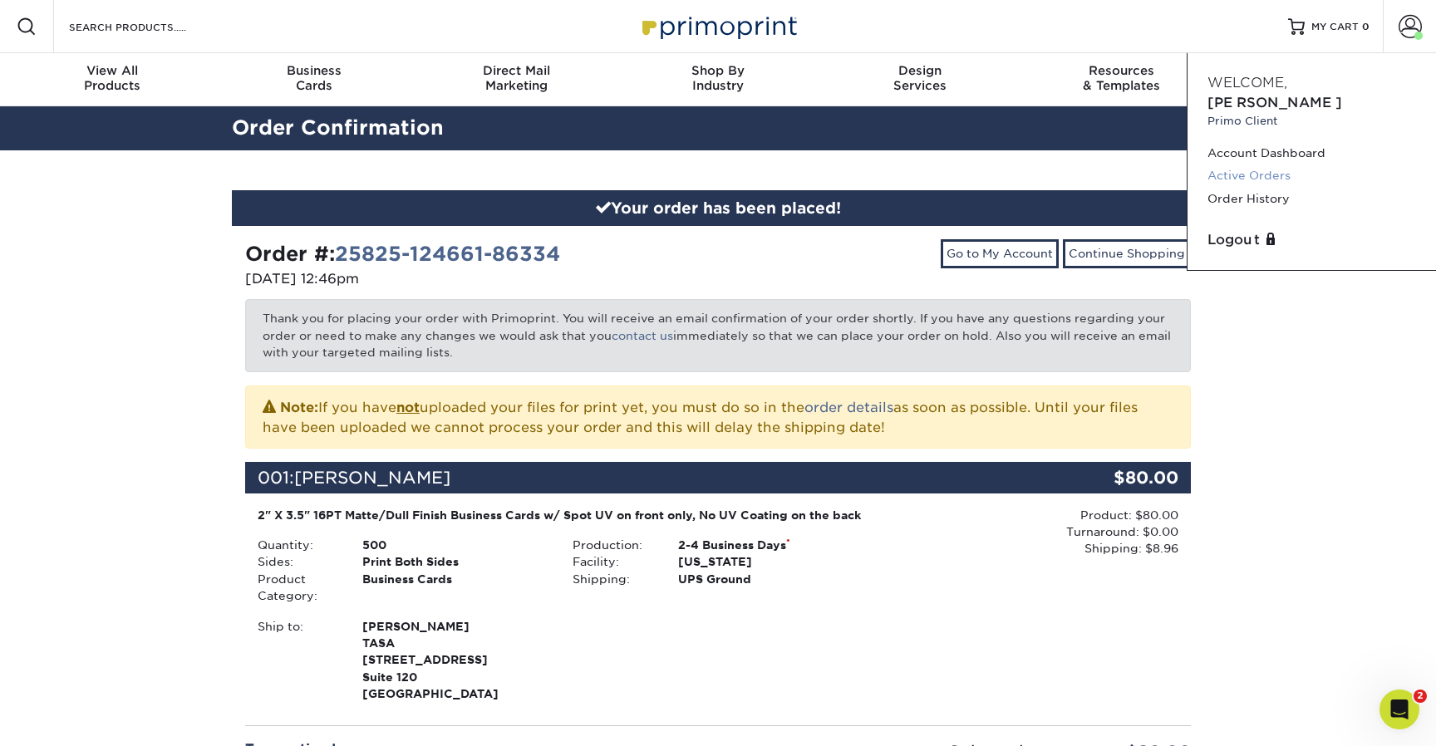
click at [1249, 165] on link "Active Orders" at bounding box center [1312, 176] width 209 height 22
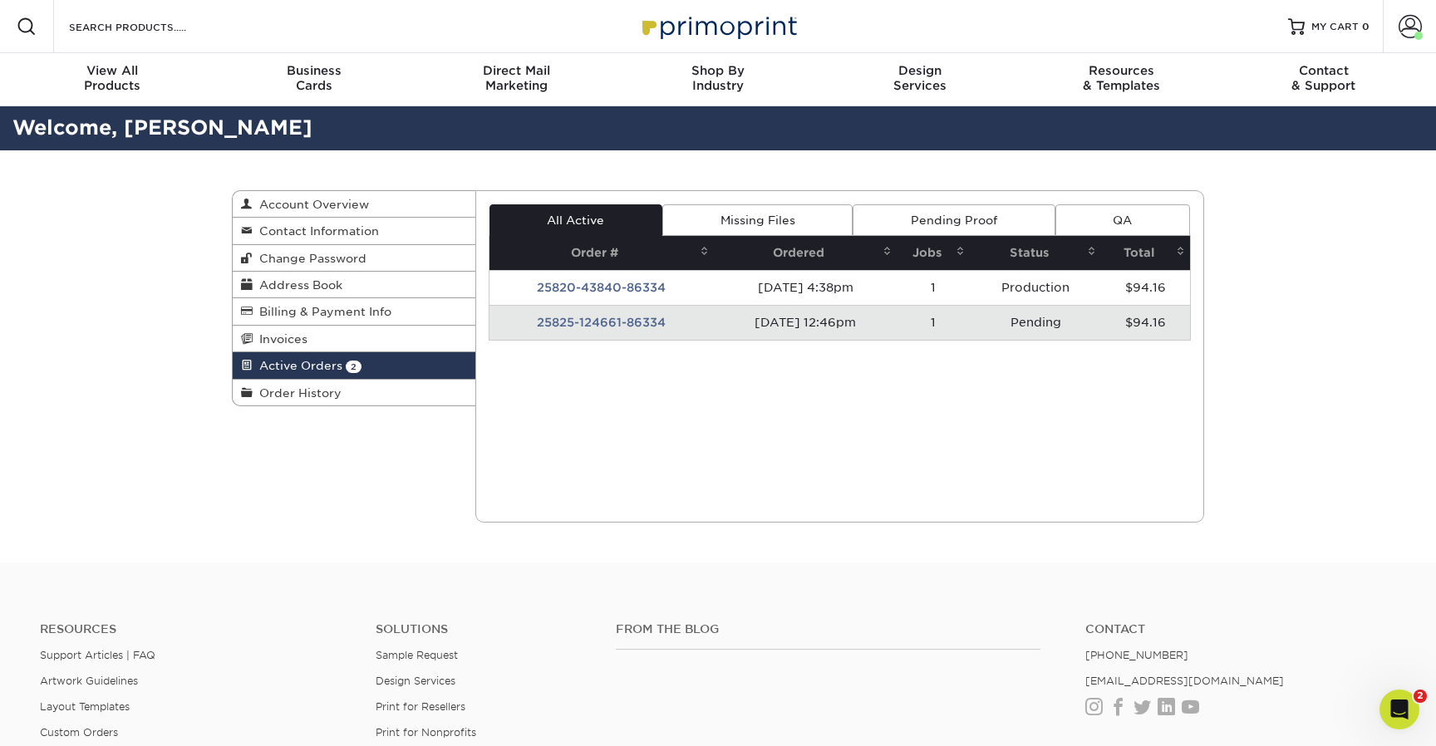
click at [1302, 231] on div "Active Orders Account Overview Contact Information Change Password Address Book…" at bounding box center [718, 356] width 1436 height 412
click at [1301, 230] on div "Active Orders Account Overview Contact Information Change Password Address Book…" at bounding box center [718, 356] width 1436 height 412
drag, startPoint x: 1233, startPoint y: 537, endPoint x: 1026, endPoint y: 647, distance: 234.9
click at [1233, 536] on div "Active Orders Account Overview Contact Information Change Password Address Book…" at bounding box center [718, 356] width 1436 height 412
